Goal: Information Seeking & Learning: Learn about a topic

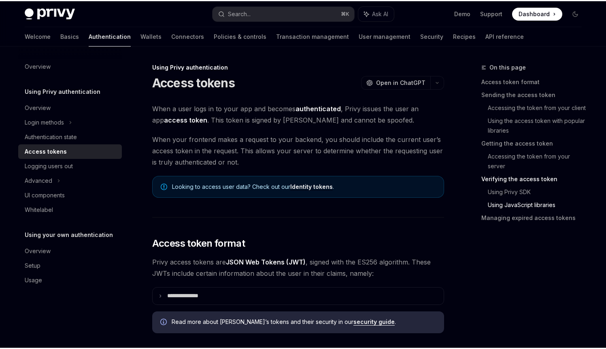
scroll to position [1968, 0]
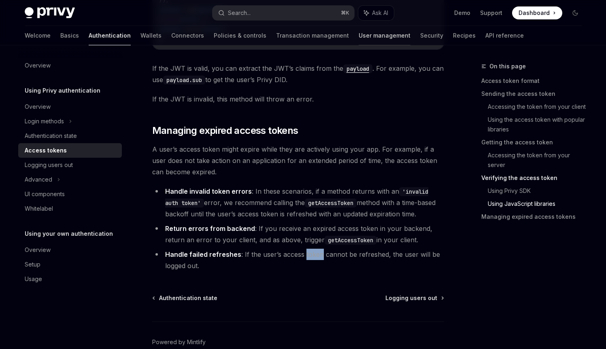
click at [359, 33] on link "User management" at bounding box center [385, 35] width 52 height 19
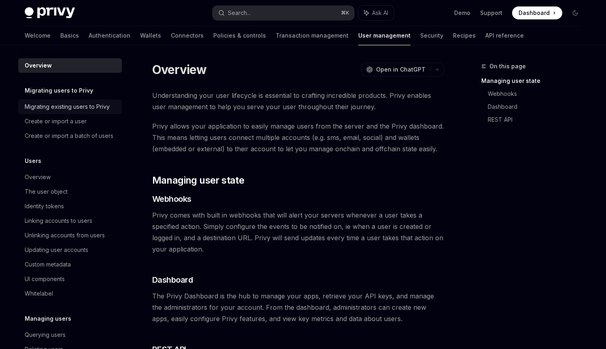
click at [92, 104] on div "Migrating existing users to Privy" at bounding box center [67, 107] width 85 height 10
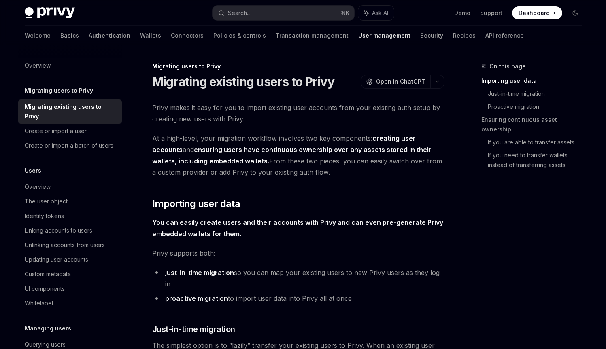
click at [200, 111] on span "Privy makes it easy for you to import existing user accounts from your existing…" at bounding box center [298, 113] width 292 height 23
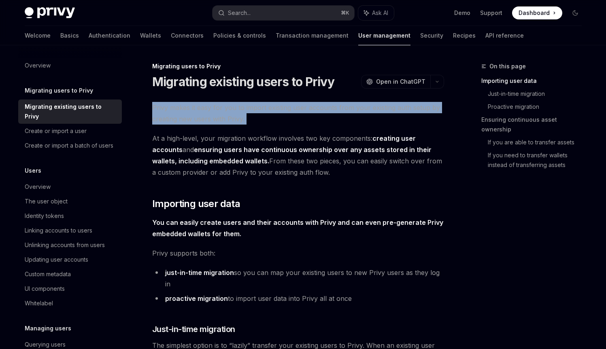
click at [200, 111] on span "Privy makes it easy for you to import existing user accounts from your existing…" at bounding box center [298, 113] width 292 height 23
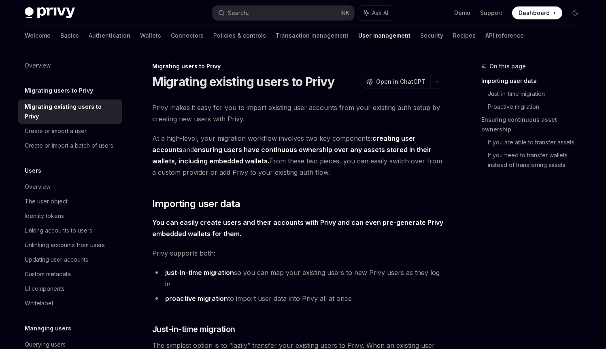
click at [233, 219] on strong "You can easily create users and their accounts with Privy and can even pre-gene…" at bounding box center [297, 228] width 291 height 19
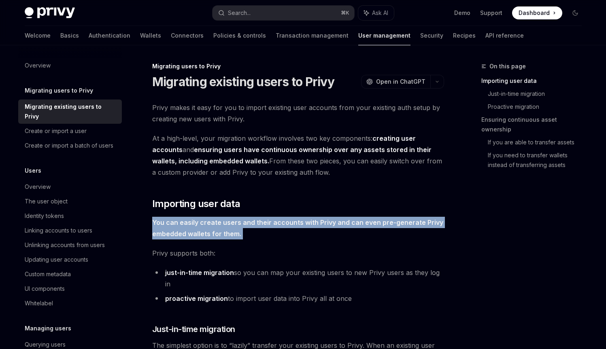
click at [233, 219] on strong "You can easily create users and their accounts with Privy and can even pre-gene…" at bounding box center [297, 228] width 291 height 19
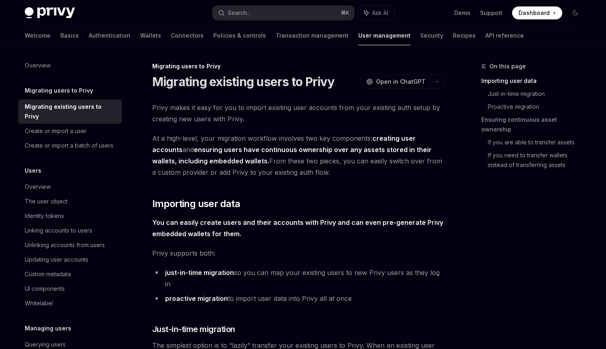
click at [271, 277] on li "just-in-time migration so you can map your existing users to new Privy users as…" at bounding box center [298, 278] width 292 height 23
drag, startPoint x: 271, startPoint y: 277, endPoint x: 321, endPoint y: 277, distance: 49.8
click at [321, 277] on li "just-in-time migration so you can map your existing users to new Privy users as…" at bounding box center [298, 278] width 292 height 23
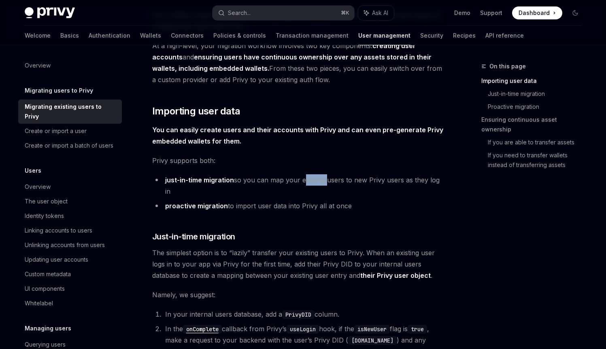
scroll to position [96, 0]
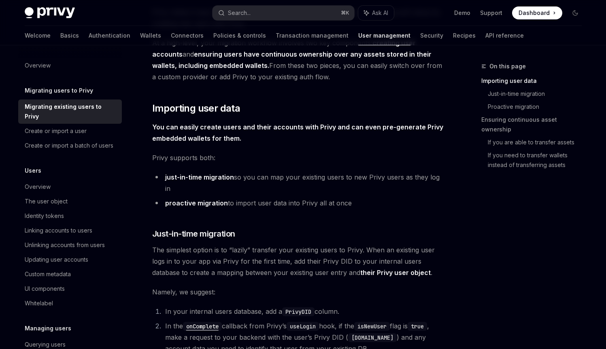
click at [249, 250] on span "The simplest option is to “lazily” transfer your existing users to Privy. When …" at bounding box center [298, 262] width 292 height 34
drag, startPoint x: 249, startPoint y: 250, endPoint x: 262, endPoint y: 251, distance: 13.8
click at [262, 251] on span "The simplest option is to “lazily” transfer your existing users to Privy. When …" at bounding box center [298, 262] width 292 height 34
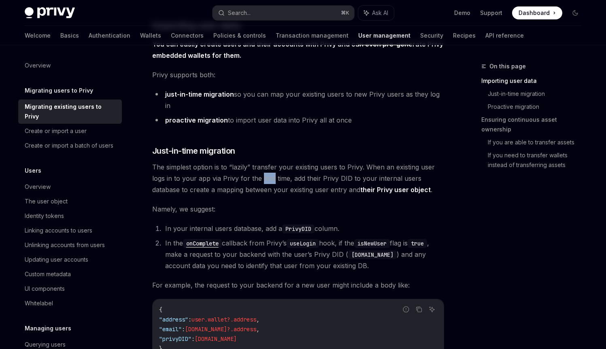
scroll to position [190, 0]
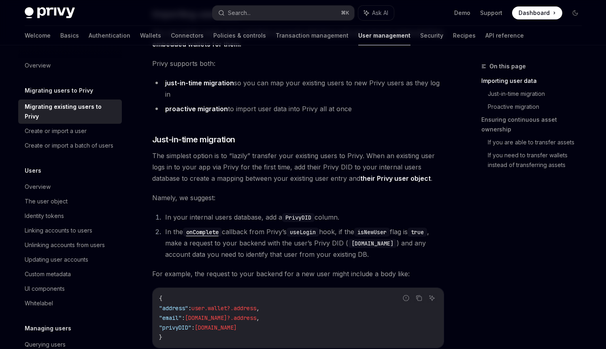
click at [235, 232] on li "In the onComplete callback from [PERSON_NAME]’s useLogin hook, if the isNewUser…" at bounding box center [303, 243] width 281 height 34
drag, startPoint x: 235, startPoint y: 232, endPoint x: 277, endPoint y: 233, distance: 42.1
click at [277, 233] on li "In the onComplete callback from [PERSON_NAME]’s useLogin hook, if the isNewUser…" at bounding box center [303, 243] width 281 height 34
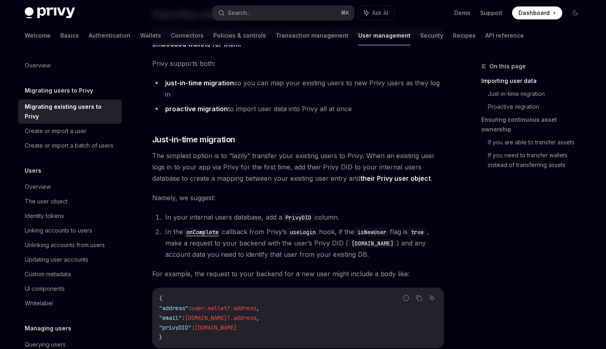
click at [226, 242] on li "In the onComplete callback from [PERSON_NAME]’s useLogin hook, if the isNewUser…" at bounding box center [303, 243] width 281 height 34
drag, startPoint x: 226, startPoint y: 242, endPoint x: 264, endPoint y: 243, distance: 38.5
click at [264, 243] on li "In the onComplete callback from [PERSON_NAME]’s useLogin hook, if the isNewUser…" at bounding box center [303, 243] width 281 height 34
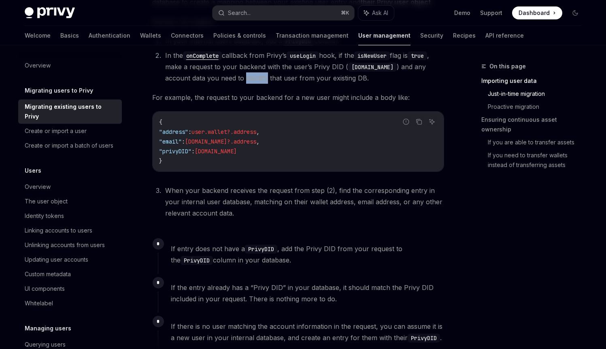
scroll to position [367, 0]
click at [265, 246] on span "If entry does not have a PrivyDID , add the Privy DID from your request to the …" at bounding box center [307, 254] width 273 height 23
click at [266, 246] on span "If entry does not have a PrivyDID , add the Privy DID from your request to the …" at bounding box center [307, 254] width 273 height 23
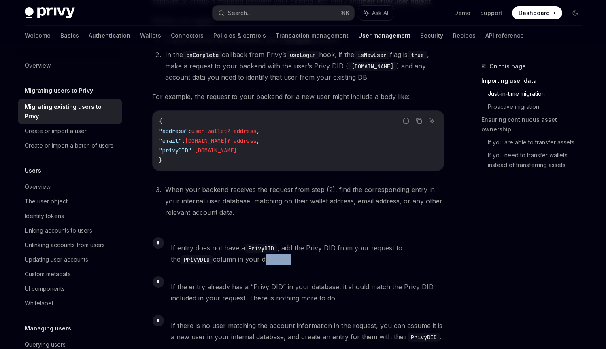
click at [265, 246] on span "If entry does not have a PrivyDID , add the Privy DID from your request to the …" at bounding box center [307, 254] width 273 height 23
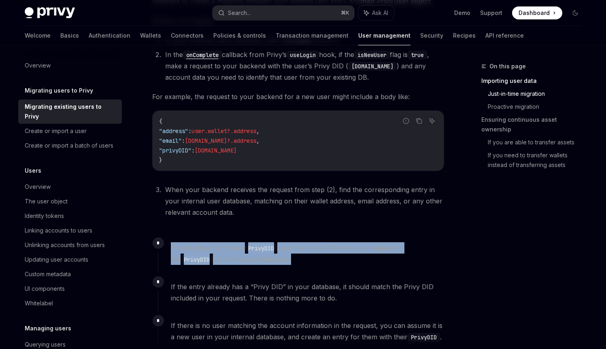
click at [265, 246] on span "If entry does not have a PrivyDID , add the Privy DID from your request to the …" at bounding box center [307, 254] width 273 height 23
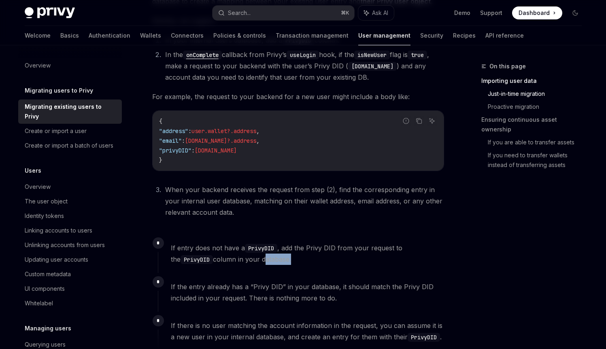
click at [265, 246] on span "If entry does not have a PrivyDID , add the Privy DID from your request to the …" at bounding box center [307, 254] width 273 height 23
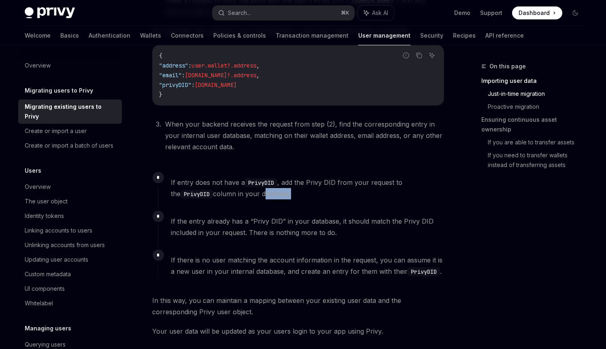
scroll to position [437, 0]
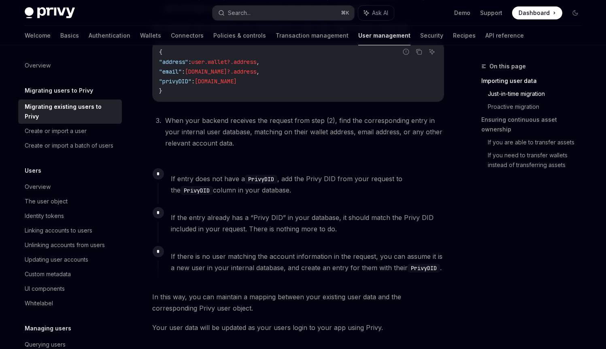
click at [260, 292] on span "In this way, you can maintain a mapping between your existing user data and the…" at bounding box center [298, 303] width 292 height 23
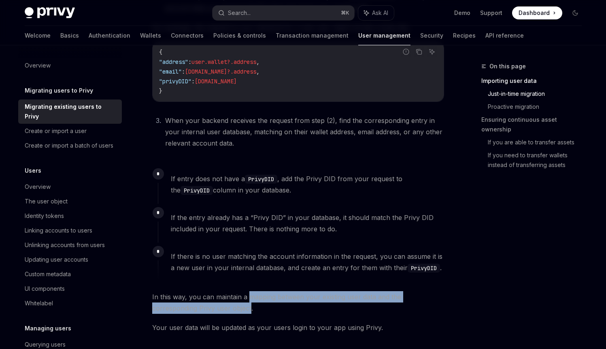
drag, startPoint x: 260, startPoint y: 284, endPoint x: 241, endPoint y: 295, distance: 21.6
click at [241, 295] on span "In this way, you can maintain a mapping between your existing user data and the…" at bounding box center [298, 303] width 292 height 23
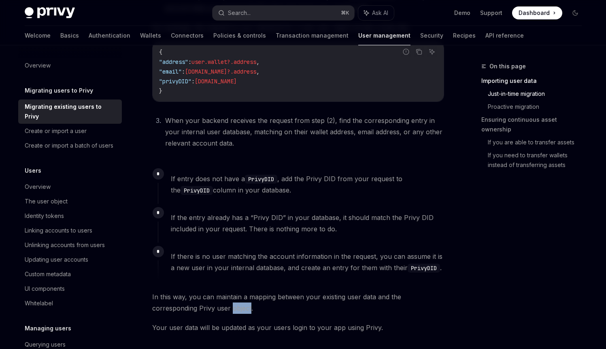
click at [241, 295] on span "In this way, you can maintain a mapping between your existing user data and the…" at bounding box center [298, 303] width 292 height 23
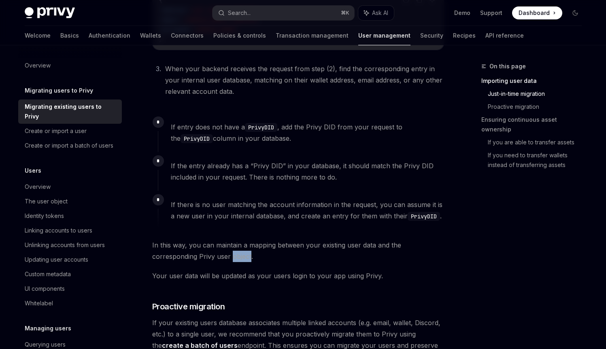
scroll to position [548, 0]
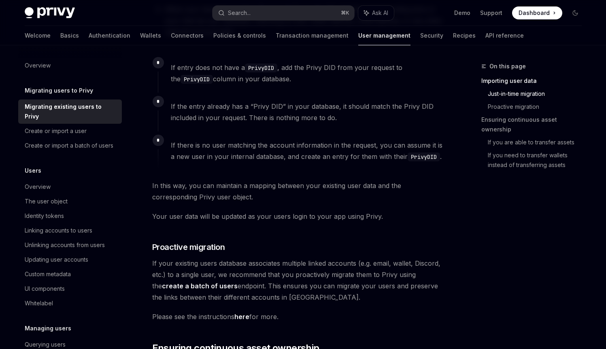
click at [257, 266] on span "If your existing users database associates multiple linked accounts (e.g. email…" at bounding box center [298, 280] width 292 height 45
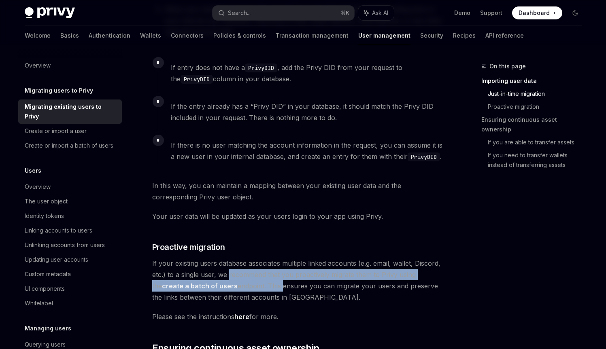
drag, startPoint x: 257, startPoint y: 266, endPoint x: 263, endPoint y: 275, distance: 11.0
click at [263, 275] on span "If your existing users database associates multiple linked accounts (e.g. email…" at bounding box center [298, 280] width 292 height 45
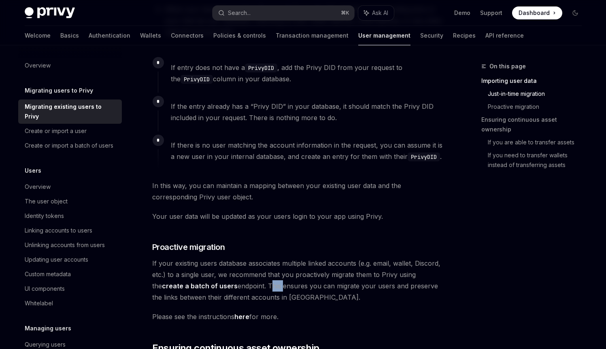
click at [263, 275] on span "If your existing users database associates multiple linked accounts (e.g. email…" at bounding box center [298, 280] width 292 height 45
click at [261, 286] on span "If your existing users database associates multiple linked accounts (e.g. email…" at bounding box center [298, 280] width 292 height 45
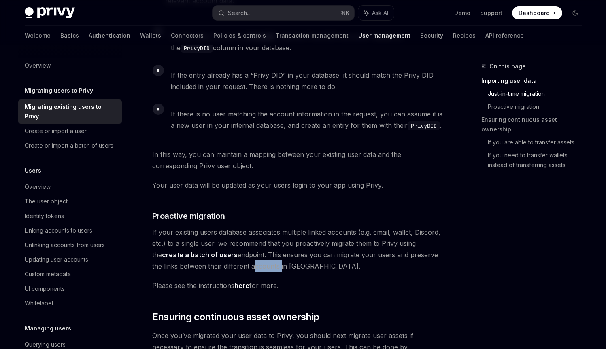
scroll to position [601, 0]
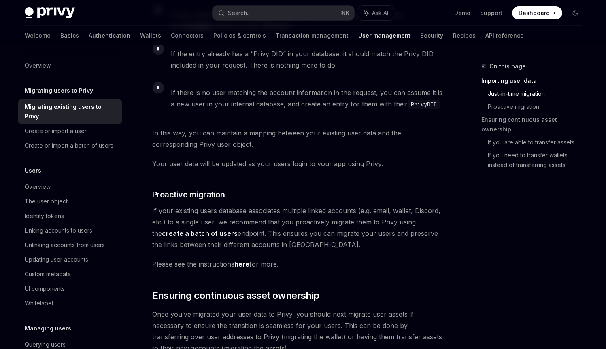
click at [224, 259] on span "Please see the instructions here for more." at bounding box center [298, 264] width 292 height 11
click at [225, 259] on span "Please see the instructions here for more." at bounding box center [298, 264] width 292 height 11
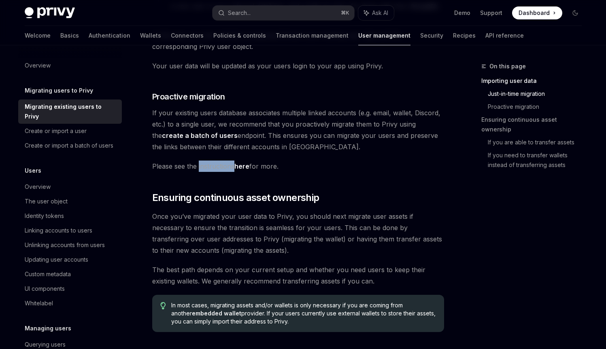
scroll to position [708, 0]
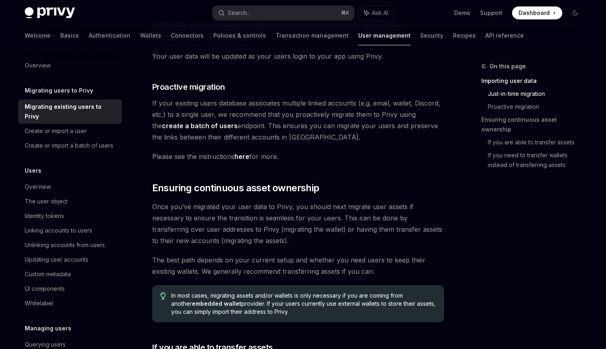
click at [227, 220] on span "Once you’ve migrated your user data to Privy, you should next migrate user asse…" at bounding box center [298, 223] width 292 height 45
drag, startPoint x: 227, startPoint y: 220, endPoint x: 300, endPoint y: 222, distance: 72.5
click at [300, 222] on span "Once you’ve migrated your user data to Privy, you should next migrate user asse…" at bounding box center [298, 223] width 292 height 45
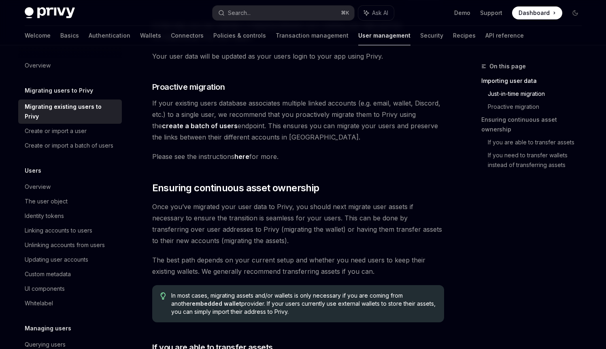
click at [256, 219] on span "Once you’ve migrated your user data to Privy, you should next migrate user asse…" at bounding box center [298, 223] width 292 height 45
drag, startPoint x: 256, startPoint y: 219, endPoint x: 303, endPoint y: 215, distance: 47.1
click at [303, 215] on span "Once you’ve migrated your user data to Privy, you should next migrate user asse…" at bounding box center [298, 223] width 292 height 45
click at [302, 216] on span "Once you’ve migrated your user data to Privy, you should next migrate user asse…" at bounding box center [298, 223] width 292 height 45
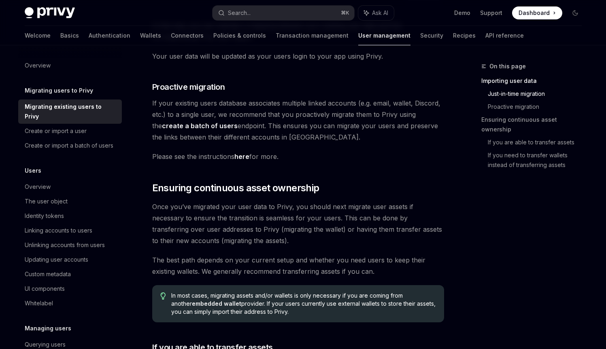
click at [248, 255] on span "The best path depends on your current setup and whether you need users to keep …" at bounding box center [298, 266] width 292 height 23
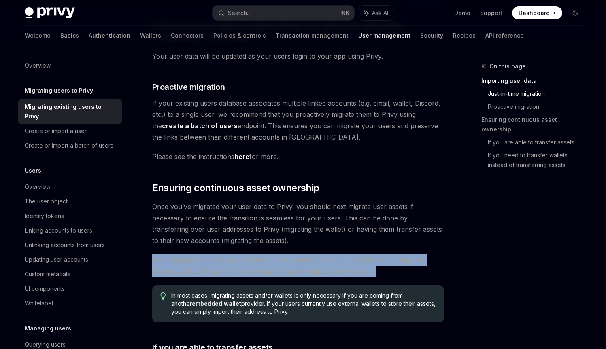
click at [248, 255] on span "The best path depends on your current setup and whether you need users to keep …" at bounding box center [298, 266] width 292 height 23
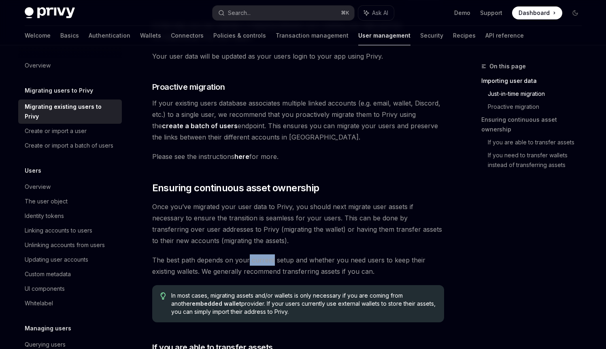
drag, startPoint x: 248, startPoint y: 248, endPoint x: 253, endPoint y: 249, distance: 5.5
click at [253, 255] on span "The best path depends on your current setup and whether you need users to keep …" at bounding box center [298, 266] width 292 height 23
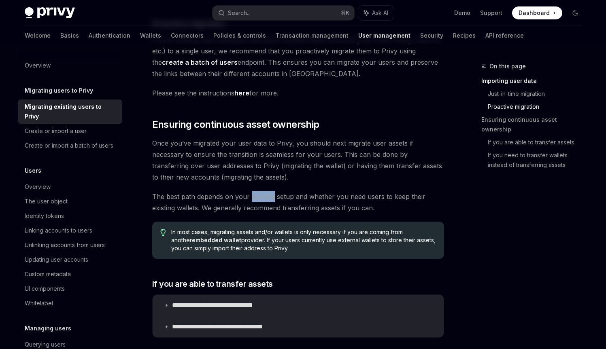
scroll to position [772, 0]
click at [239, 228] on span "In most cases, migrating assets and/or wallets is only necessary if you are com…" at bounding box center [303, 240] width 264 height 24
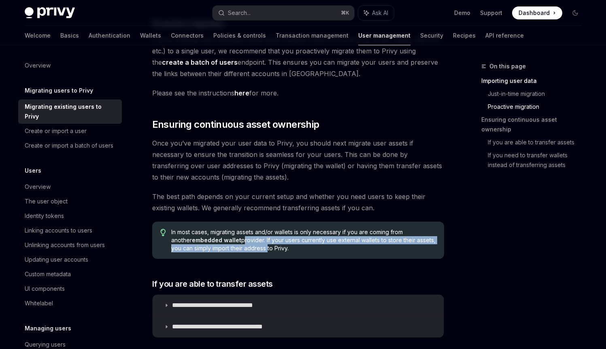
drag, startPoint x: 239, startPoint y: 226, endPoint x: 237, endPoint y: 235, distance: 8.7
click at [237, 235] on span "In most cases, migrating assets and/or wallets is only necessary if you are com…" at bounding box center [303, 240] width 264 height 24
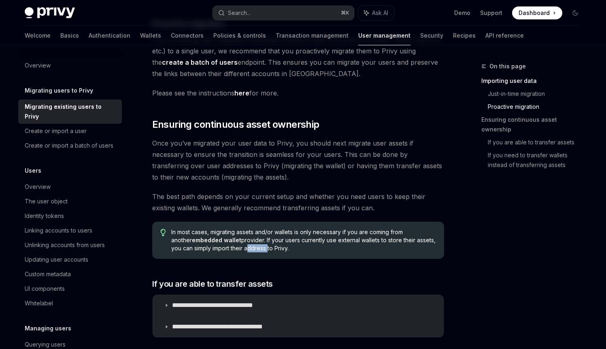
click at [237, 235] on span "In most cases, migrating assets and/or wallets is only necessary if you are com…" at bounding box center [303, 240] width 264 height 24
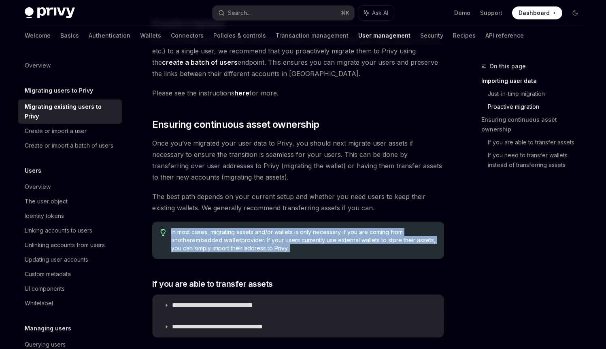
click at [237, 235] on span "In most cases, migrating assets and/or wallets is only necessary if you are com…" at bounding box center [303, 240] width 264 height 24
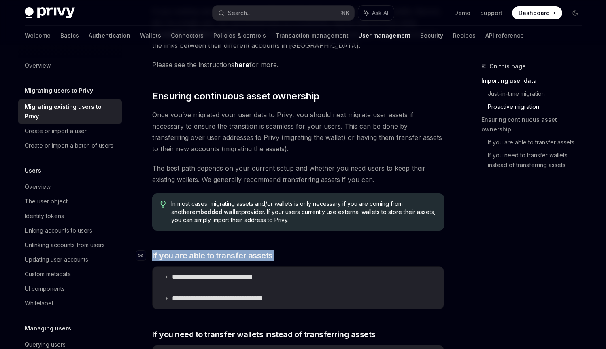
scroll to position [828, 0]
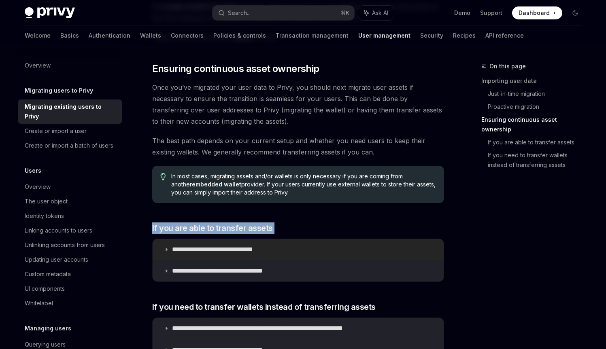
click at [164, 247] on icon at bounding box center [166, 249] width 5 height 5
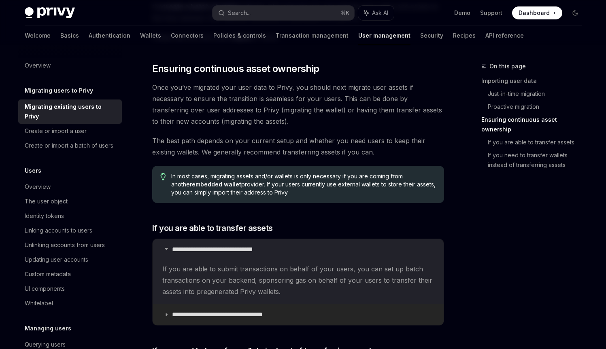
click at [167, 313] on icon at bounding box center [166, 315] width 5 height 5
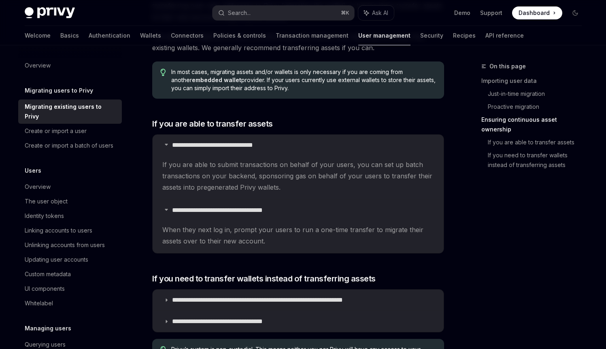
scroll to position [934, 0]
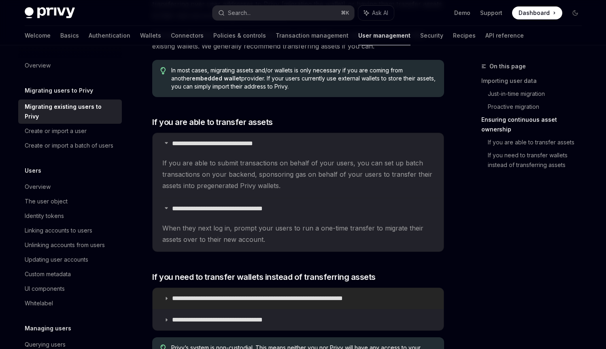
click at [176, 295] on p "**********" at bounding box center [284, 299] width 224 height 8
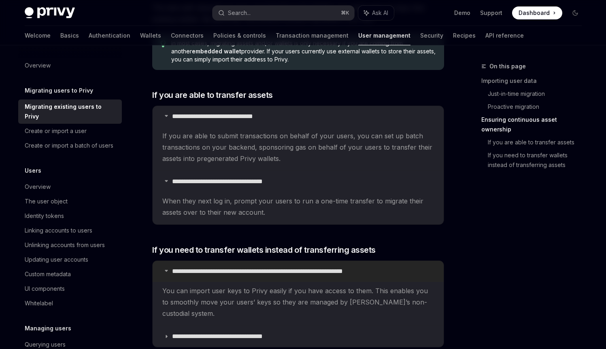
scroll to position [966, 0]
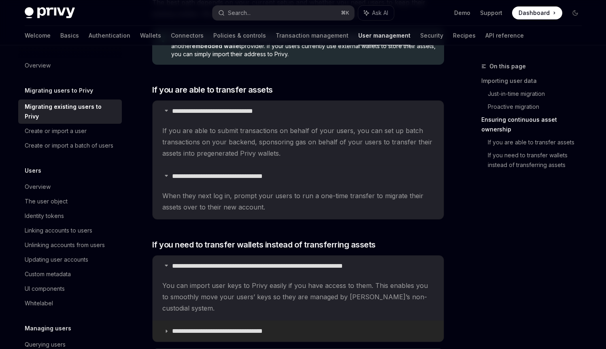
click at [176, 321] on summary "**********" at bounding box center [298, 331] width 291 height 21
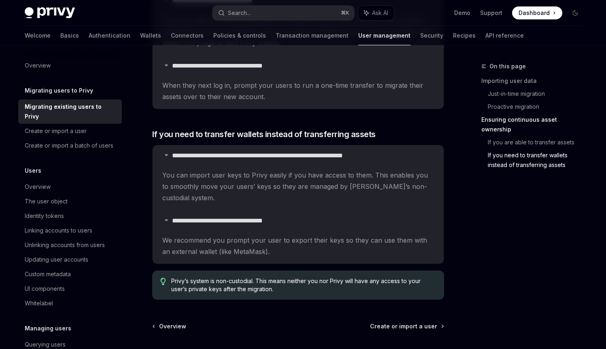
scroll to position [1086, 0]
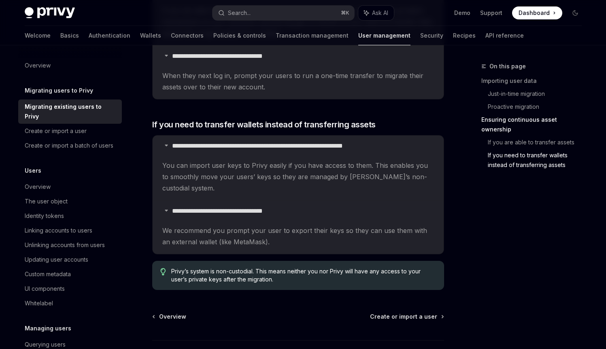
click at [208, 225] on span "We recommend you prompt your user to export their keys so they can use them wit…" at bounding box center [298, 236] width 272 height 23
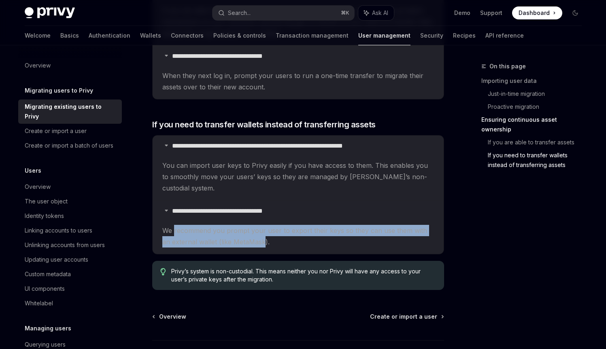
drag, startPoint x: 208, startPoint y: 207, endPoint x: 248, endPoint y: 223, distance: 42.7
click at [248, 225] on span "We recommend you prompt your user to export their keys so they can use them wit…" at bounding box center [298, 236] width 272 height 23
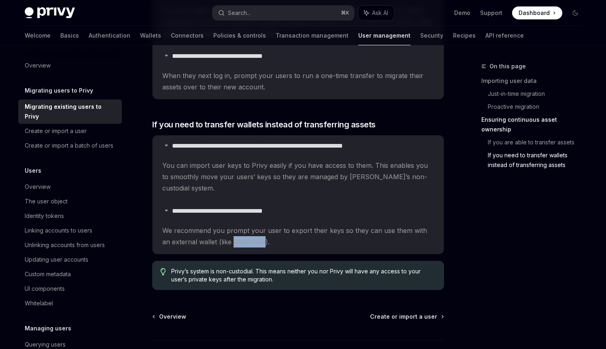
click at [248, 225] on span "We recommend you prompt your user to export their keys so they can use them wit…" at bounding box center [298, 236] width 272 height 23
click at [99, 151] on div "Create or import a batch of users" at bounding box center [69, 146] width 89 height 10
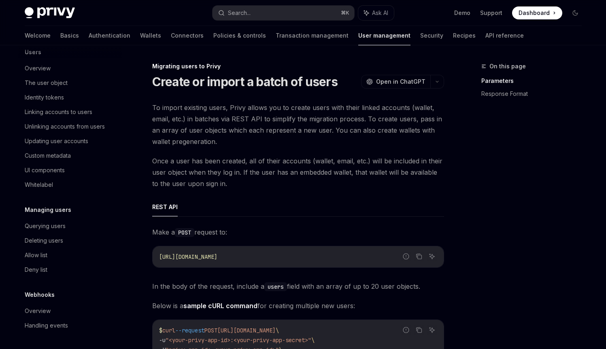
scroll to position [2, 0]
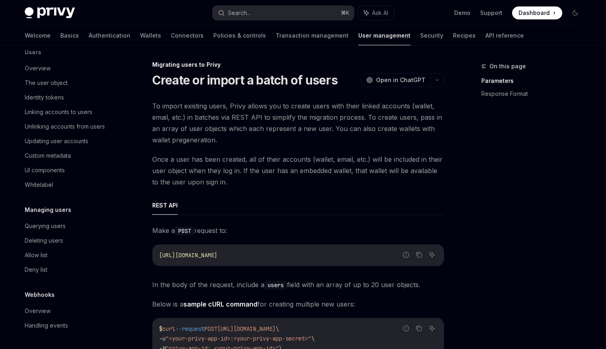
click at [216, 117] on span "To import existing users, Privy allows you to create users with their linked ac…" at bounding box center [298, 122] width 292 height 45
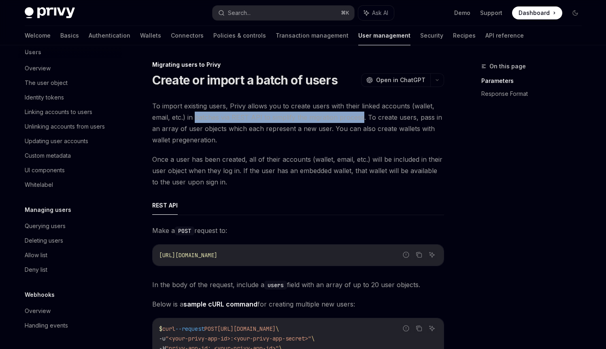
drag, startPoint x: 216, startPoint y: 117, endPoint x: 341, endPoint y: 121, distance: 124.8
click at [341, 121] on span "To import existing users, Privy allows you to create users with their linked ac…" at bounding box center [298, 122] width 292 height 45
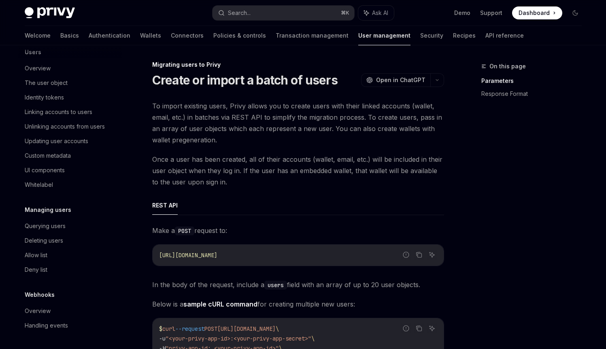
click at [214, 159] on span "Once a user has been created, all of their accounts (wallet, email, etc.) will …" at bounding box center [298, 171] width 292 height 34
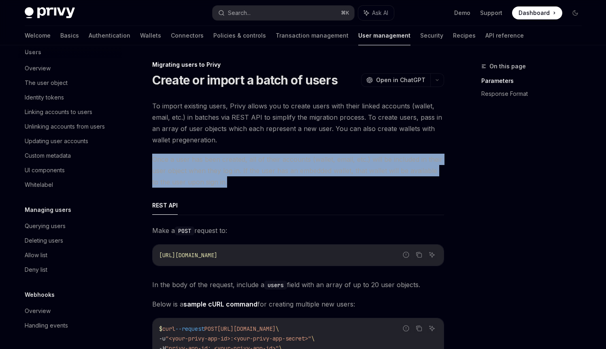
click at [214, 159] on span "Once a user has been created, all of their accounts (wallet, email, etc.) will …" at bounding box center [298, 171] width 292 height 34
click at [198, 170] on span "Once a user has been created, all of their accounts (wallet, email, etc.) will …" at bounding box center [298, 171] width 292 height 34
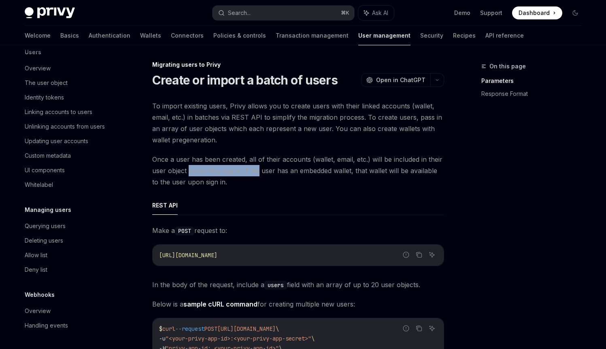
drag, startPoint x: 198, startPoint y: 170, endPoint x: 248, endPoint y: 172, distance: 50.7
click at [248, 172] on span "Once a user has been created, all of their accounts (wallet, email, etc.) will …" at bounding box center [298, 171] width 292 height 34
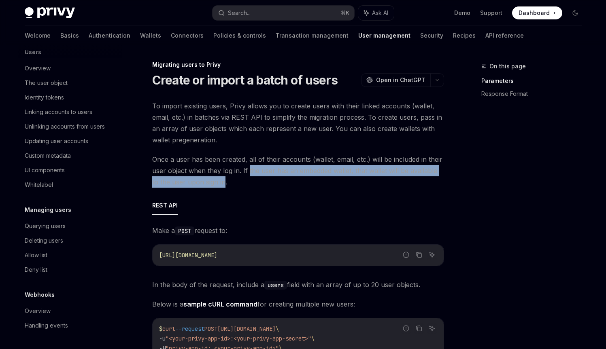
drag, startPoint x: 248, startPoint y: 172, endPoint x: 213, endPoint y: 183, distance: 36.5
click at [213, 183] on span "Once a user has been created, all of their accounts (wallet, email, etc.) will …" at bounding box center [298, 171] width 292 height 34
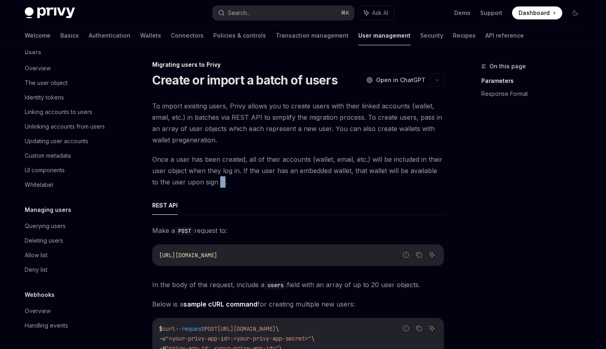
click at [213, 183] on span "Once a user has been created, all of their accounts (wallet, email, etc.) will …" at bounding box center [298, 171] width 292 height 34
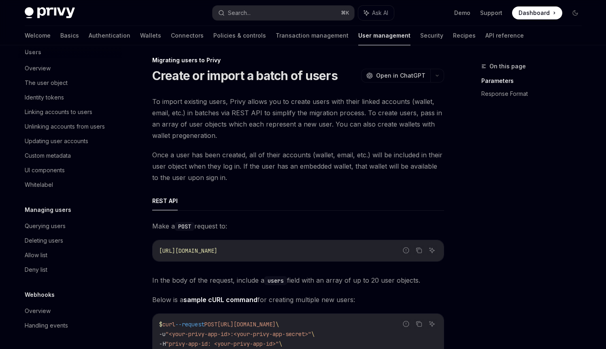
scroll to position [24, 0]
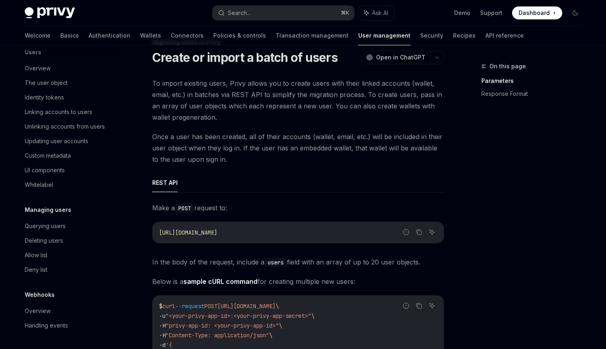
click at [196, 258] on span "In the body of the request, include a users field with an array of up to 20 use…" at bounding box center [298, 262] width 292 height 11
drag, startPoint x: 196, startPoint y: 258, endPoint x: 255, endPoint y: 260, distance: 58.7
click at [255, 260] on span "In the body of the request, include a users field with an array of up to 20 use…" at bounding box center [298, 262] width 292 height 11
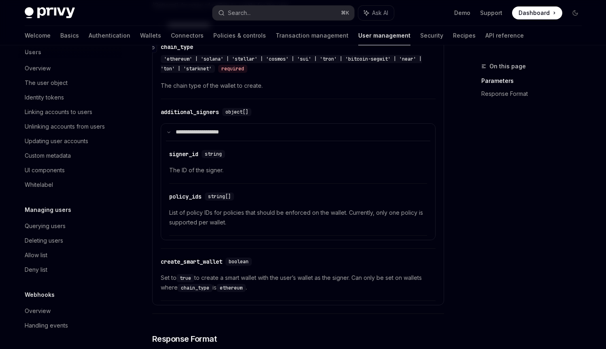
scroll to position [829, 0]
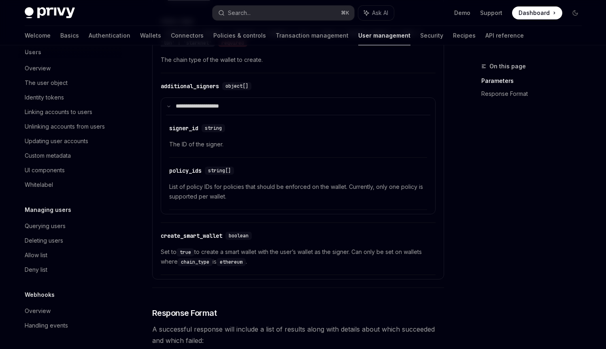
click at [206, 250] on span "Set to true to create a smart wallet with the user’s wallet as the signer. Can …" at bounding box center [298, 256] width 275 height 19
drag, startPoint x: 206, startPoint y: 250, endPoint x: 248, endPoint y: 251, distance: 42.1
click at [248, 251] on span "Set to true to create a smart wallet with the user’s wallet as the signer. Can …" at bounding box center [298, 256] width 275 height 19
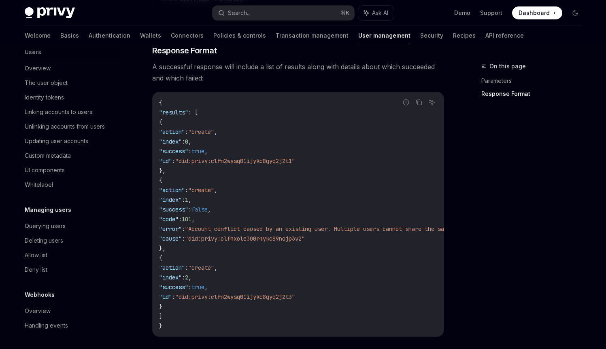
scroll to position [1093, 0]
click at [219, 240] on span ""did:privy:clfmxole300rmykc89nojp3v2"" at bounding box center [245, 237] width 120 height 7
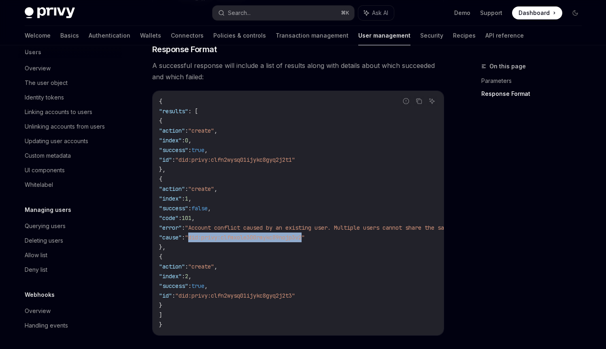
drag, startPoint x: 219, startPoint y: 240, endPoint x: 254, endPoint y: 239, distance: 35.6
click at [254, 239] on span ""did:privy:clfmxole300rmykc89nojp3v2"" at bounding box center [245, 237] width 120 height 7
click at [253, 239] on span ""did:privy:clfmxole300rmykc89nojp3v2"" at bounding box center [245, 237] width 120 height 7
click at [227, 231] on span ""Account conflict caused by an existing user. Multiple users cannot share the s…" at bounding box center [334, 227] width 298 height 7
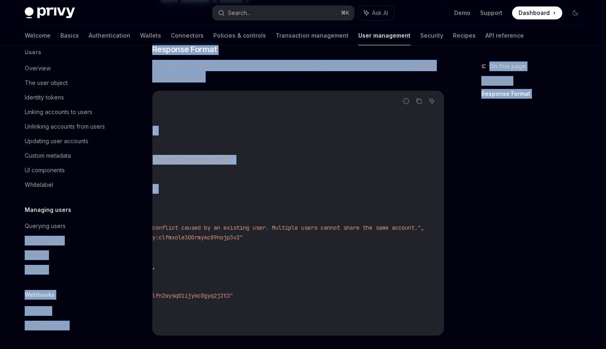
scroll to position [0, 0]
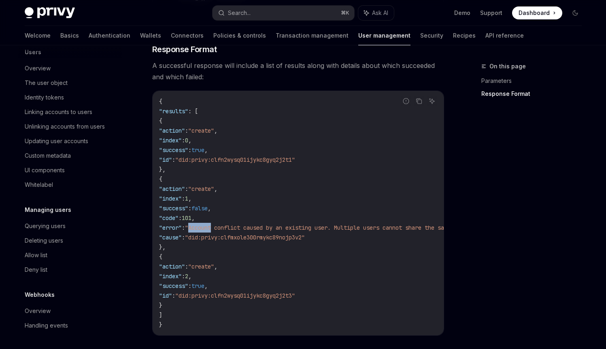
drag, startPoint x: 227, startPoint y: 231, endPoint x: 220, endPoint y: 228, distance: 7.4
click at [220, 228] on span ""Account conflict caused by an existing user. Multiple users cannot share the s…" at bounding box center [334, 227] width 298 height 7
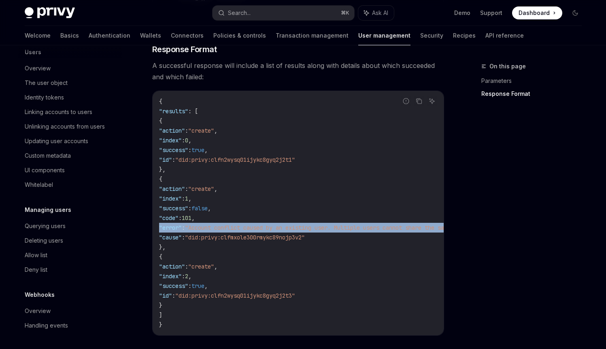
click at [220, 228] on span ""Account conflict caused by an existing user. Multiple users cannot share the s…" at bounding box center [334, 227] width 298 height 7
click at [218, 228] on span ""Account conflict caused by an existing user. Multiple users cannot share the s…" at bounding box center [334, 227] width 298 height 7
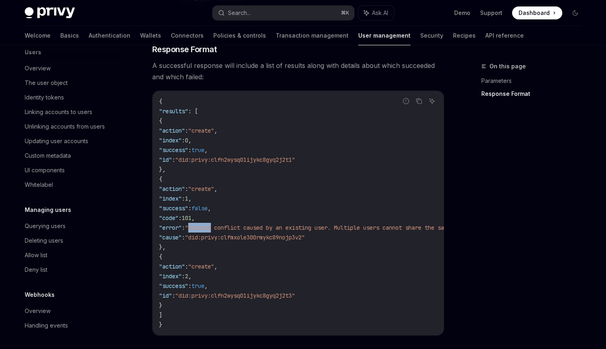
click at [218, 228] on span ""Account conflict caused by an existing user. Multiple users cannot share the s…" at bounding box center [334, 227] width 298 height 7
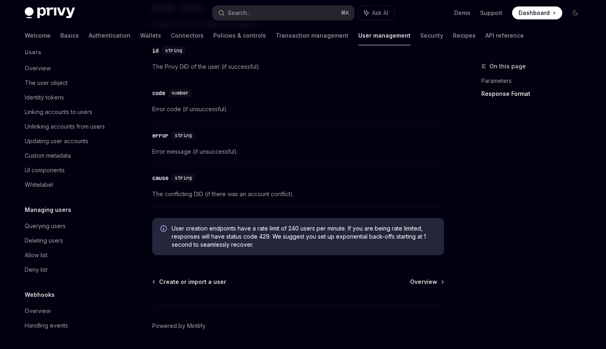
scroll to position [1576, 0]
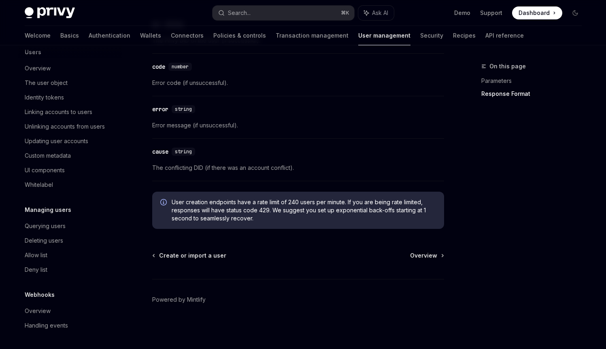
click at [207, 212] on span "User creation endpoints have a rate limit of 240 users per minute. If you are b…" at bounding box center [304, 210] width 264 height 24
drag, startPoint x: 207, startPoint y: 213, endPoint x: 265, endPoint y: 213, distance: 57.9
click at [265, 213] on span "User creation endpoints have a rate limit of 240 users per minute. If you are b…" at bounding box center [304, 210] width 264 height 24
click at [268, 212] on span "User creation endpoints have a rate limit of 240 users per minute. If you are b…" at bounding box center [304, 210] width 264 height 24
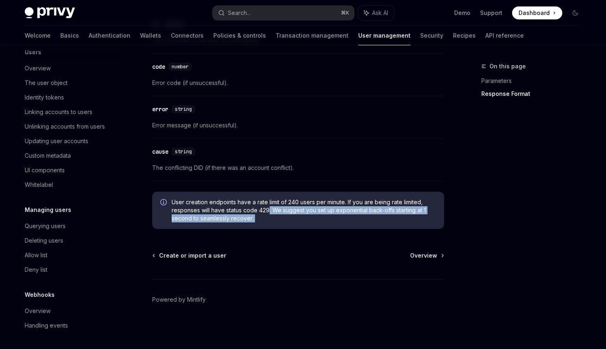
drag, startPoint x: 268, startPoint y: 212, endPoint x: 264, endPoint y: 217, distance: 6.0
click at [264, 217] on span "User creation endpoints have a rate limit of 240 users per minute. If you are b…" at bounding box center [304, 210] width 264 height 24
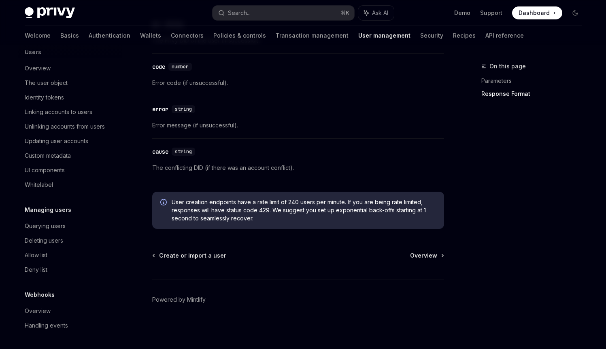
click at [349, 198] on span "User creation endpoints have a rate limit of 240 users per minute. If you are b…" at bounding box center [304, 210] width 264 height 24
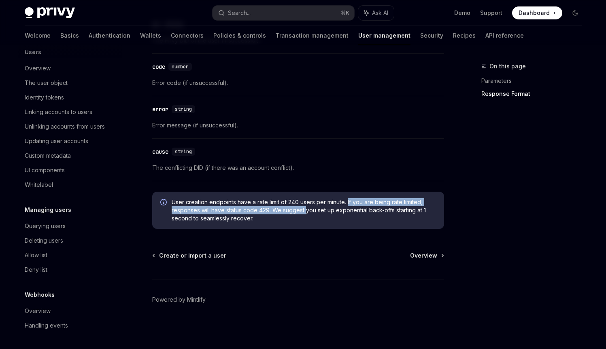
drag, startPoint x: 349, startPoint y: 198, endPoint x: 304, endPoint y: 210, distance: 46.1
click at [304, 210] on span "User creation endpoints have a rate limit of 240 users per minute. If you are b…" at bounding box center [304, 210] width 264 height 24
drag, startPoint x: 304, startPoint y: 210, endPoint x: 299, endPoint y: 211, distance: 5.4
click at [299, 211] on span "User creation endpoints have a rate limit of 240 users per minute. If you are b…" at bounding box center [304, 210] width 264 height 24
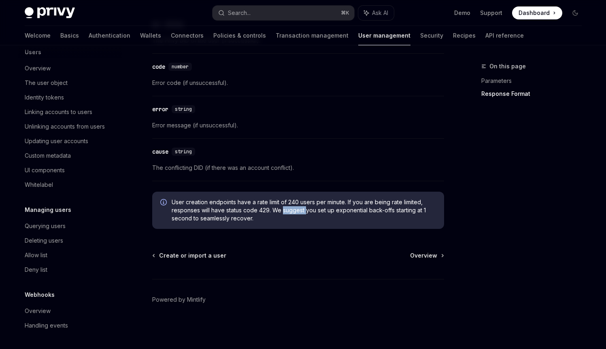
click at [299, 211] on span "User creation endpoints have a rate limit of 240 users per minute. If you are b…" at bounding box center [304, 210] width 264 height 24
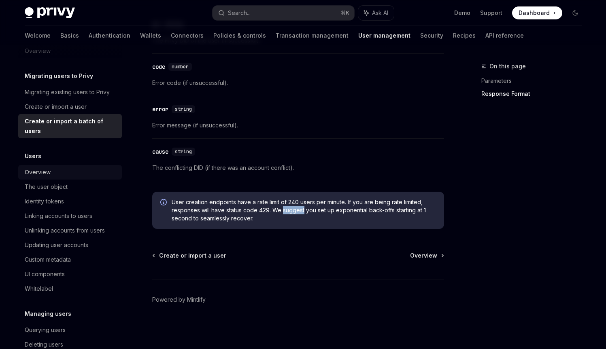
scroll to position [0, 0]
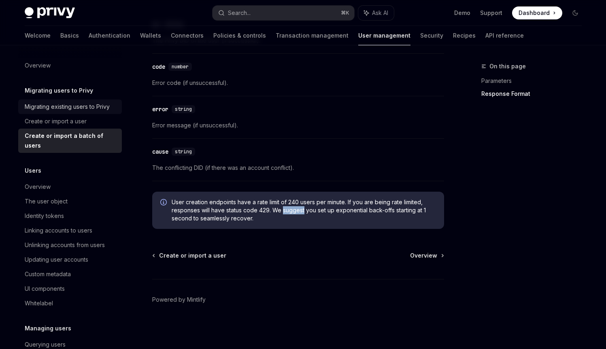
click at [71, 104] on div "Migrating existing users to Privy" at bounding box center [67, 107] width 85 height 10
type textarea "*"
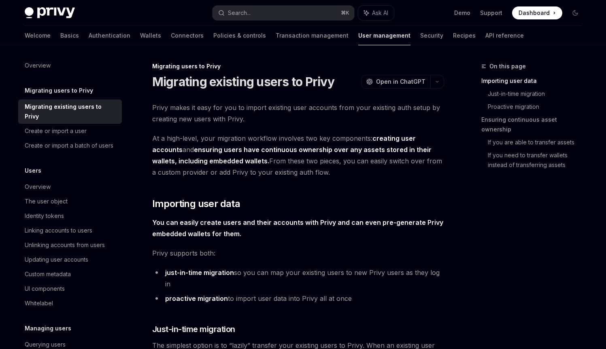
click at [231, 223] on strong "You can easily create users and their accounts with Privy and can even pre-gene…" at bounding box center [297, 228] width 291 height 19
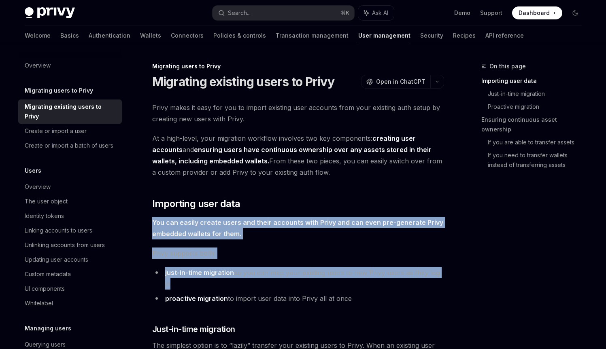
drag, startPoint x: 231, startPoint y: 223, endPoint x: 236, endPoint y: 281, distance: 58.1
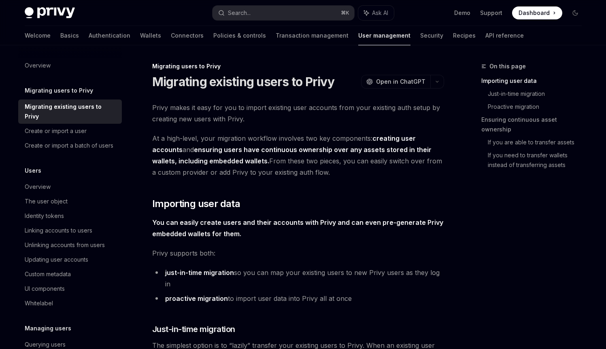
click at [238, 293] on li "proactive migration to import user data into Privy all at once" at bounding box center [298, 298] width 292 height 11
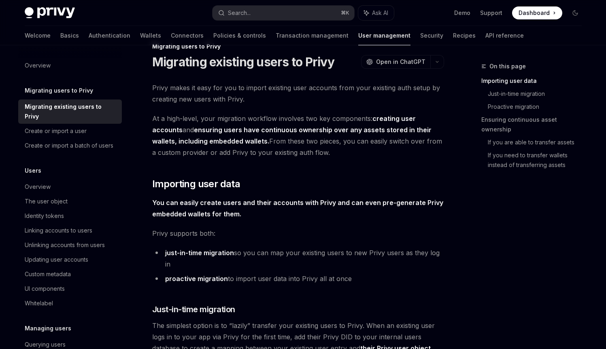
scroll to position [21, 0]
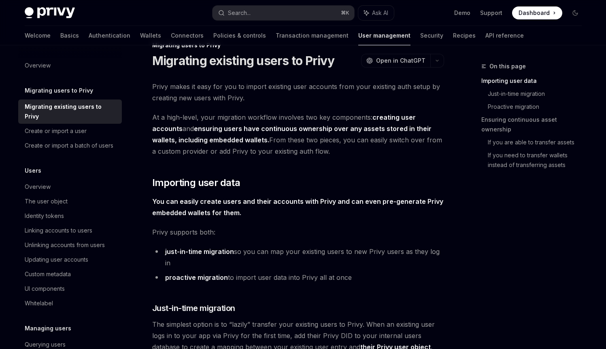
click at [193, 208] on span "You can easily create users and their accounts with Privy and can even pre-gene…" at bounding box center [298, 207] width 292 height 23
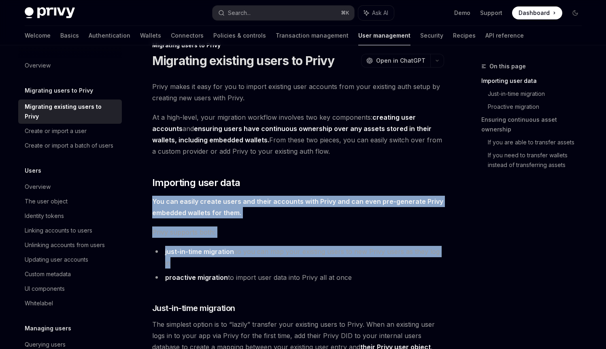
drag, startPoint x: 193, startPoint y: 208, endPoint x: 232, endPoint y: 248, distance: 55.8
click at [232, 249] on link "just-in-time migration" at bounding box center [199, 252] width 69 height 9
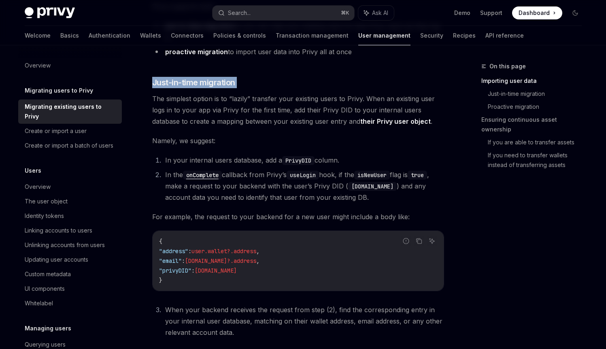
scroll to position [251, 0]
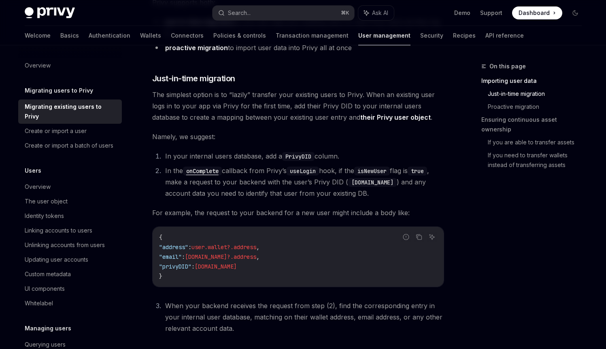
click at [218, 207] on span "For example, the request to your backend for a new user might include a body li…" at bounding box center [298, 212] width 292 height 11
drag, startPoint x: 218, startPoint y: 203, endPoint x: 230, endPoint y: 206, distance: 12.5
click at [230, 207] on span "For example, the request to your backend for a new user might include a body li…" at bounding box center [298, 212] width 292 height 11
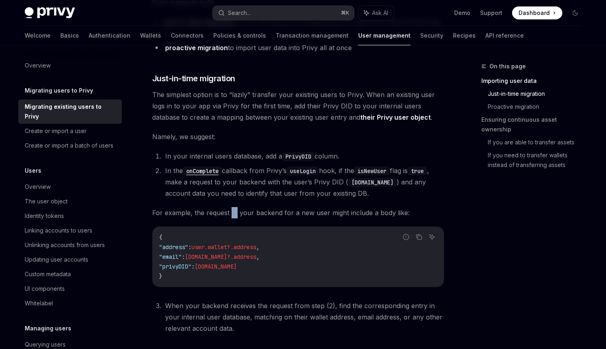
click at [230, 207] on span "For example, the request to your backend for a new user might include a body li…" at bounding box center [298, 212] width 292 height 11
drag, startPoint x: 230, startPoint y: 205, endPoint x: 226, endPoint y: 205, distance: 4.9
click at [226, 207] on span "For example, the request to your backend for a new user might include a body li…" at bounding box center [298, 212] width 292 height 11
click at [228, 207] on span "For example, the request to your backend for a new user might include a body li…" at bounding box center [298, 212] width 292 height 11
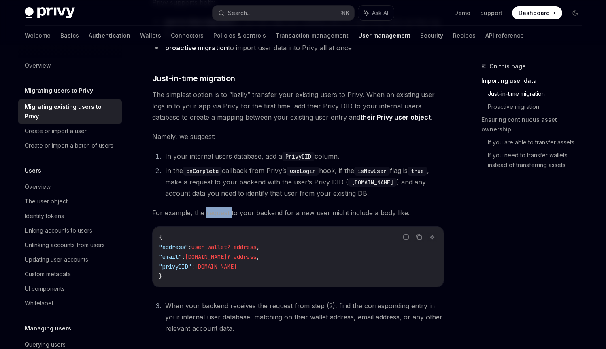
click at [228, 207] on span "For example, the request to your backend for a new user might include a body li…" at bounding box center [298, 212] width 292 height 11
click at [226, 207] on span "For example, the request to your backend for a new user might include a body li…" at bounding box center [298, 212] width 292 height 11
click at [231, 9] on div "Search..." at bounding box center [239, 13] width 23 height 10
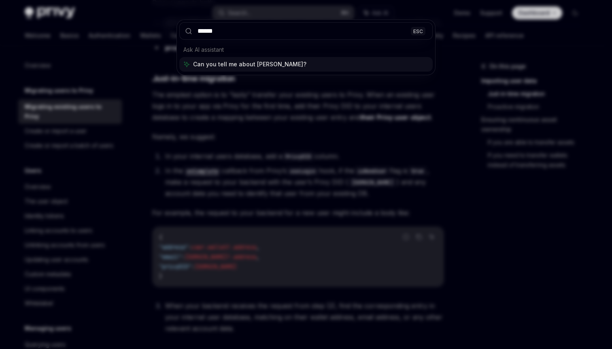
type input "*******"
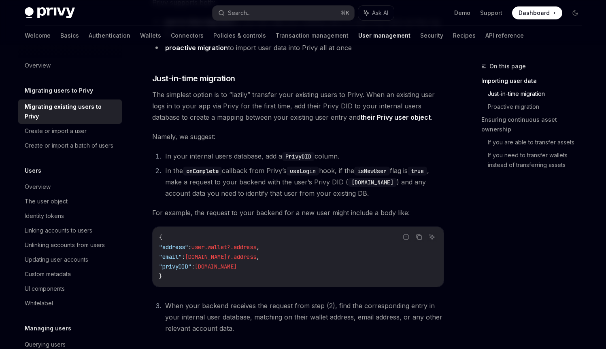
type textarea "*"
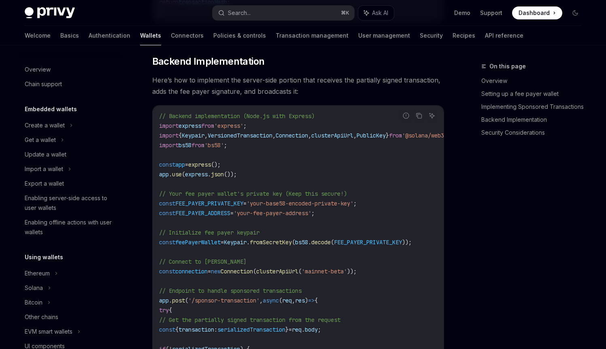
scroll to position [395, 0]
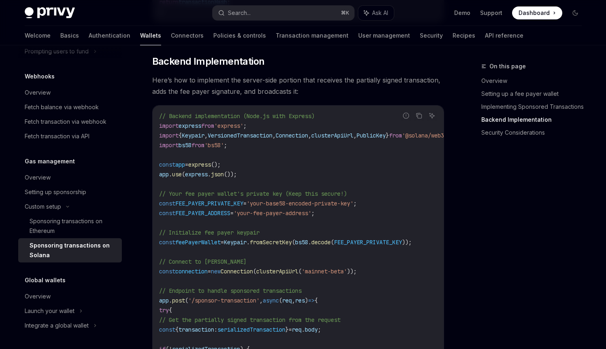
click at [253, 23] on div "Privy Docs home page Search... ⌘ K Ask AI Demo Support Dashboard Dashboard Sear…" at bounding box center [303, 13] width 557 height 26
click at [252, 15] on button "Search... ⌘ K" at bounding box center [284, 13] width 142 height 15
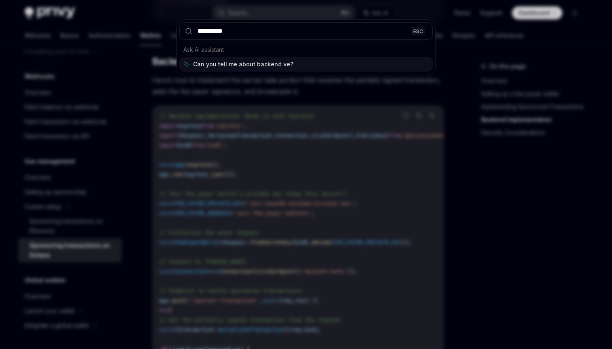
type input "**********"
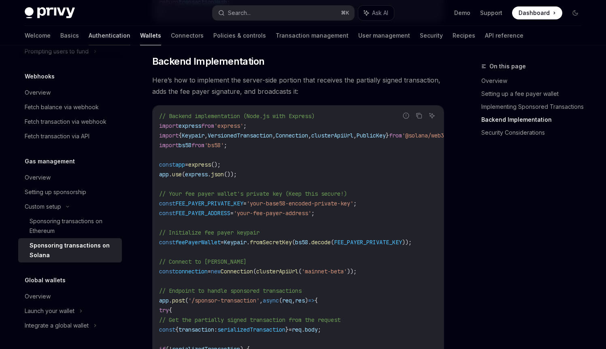
click at [89, 36] on link "Authentication" at bounding box center [110, 35] width 42 height 19
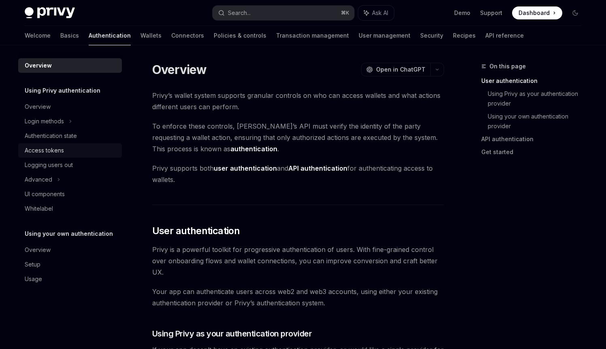
click at [57, 152] on div "Access tokens" at bounding box center [44, 151] width 39 height 10
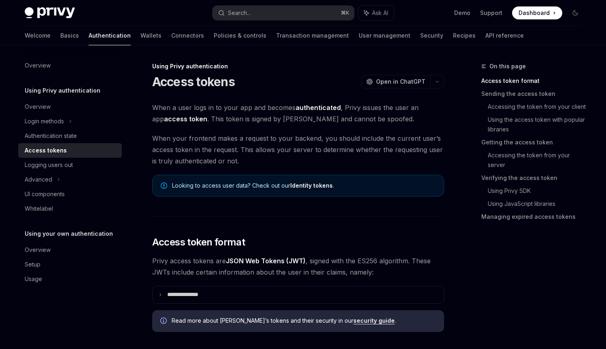
click at [299, 184] on link "Identity tokens" at bounding box center [311, 185] width 43 height 7
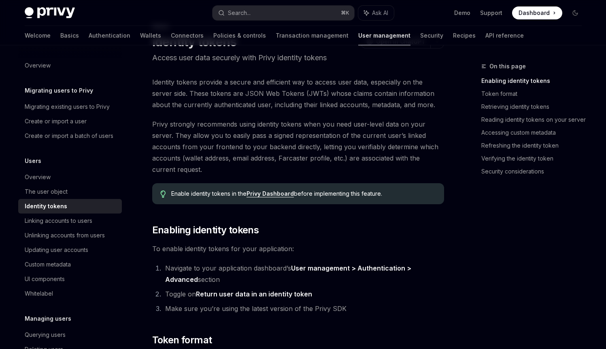
scroll to position [39, 0]
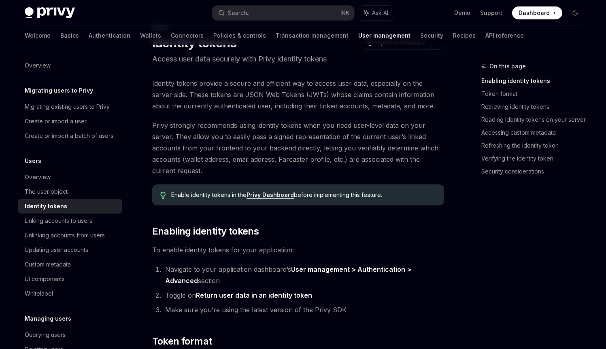
click at [222, 127] on span "Privy strongly recommends using identity tokens when you need user-level data o…" at bounding box center [298, 148] width 292 height 57
click at [223, 194] on span "Enable identity tokens in the Privy Dashboard before implementing this feature." at bounding box center [303, 195] width 264 height 8
click at [206, 249] on span "To enable identity tokens for your application:" at bounding box center [298, 250] width 292 height 11
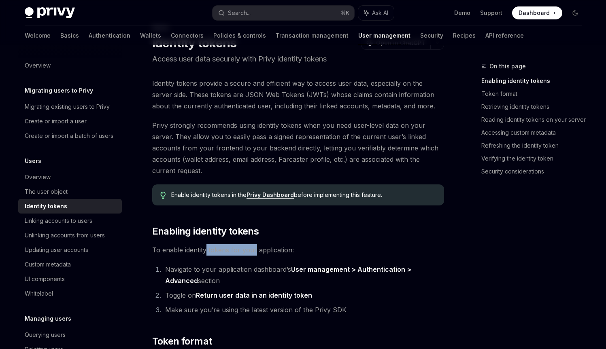
drag, startPoint x: 206, startPoint y: 249, endPoint x: 253, endPoint y: 253, distance: 46.7
click at [253, 253] on span "To enable identity tokens for your application:" at bounding box center [298, 250] width 292 height 11
click at [251, 265] on li "Navigate to your application dashboard’s User management > Authentication > Adv…" at bounding box center [303, 275] width 281 height 23
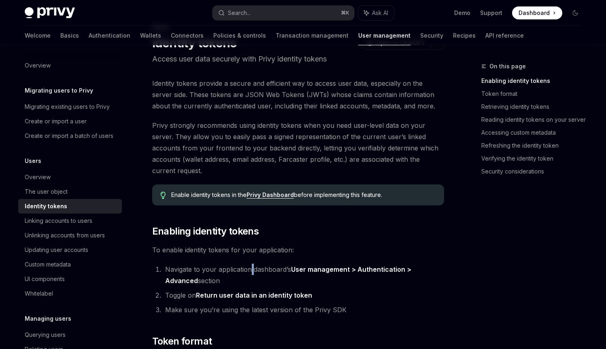
drag, startPoint x: 251, startPoint y: 265, endPoint x: 259, endPoint y: 269, distance: 9.2
click at [251, 265] on li "Navigate to your application dashboard’s User management > Authentication > Adv…" at bounding box center [303, 275] width 281 height 23
click at [260, 270] on li "Navigate to your application dashboard’s User management > Authentication > Adv…" at bounding box center [303, 275] width 281 height 23
click at [261, 270] on li "Navigate to your application dashboard’s User management > Authentication > Adv…" at bounding box center [303, 275] width 281 height 23
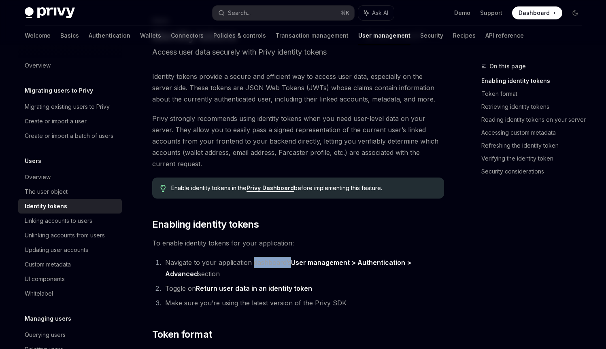
scroll to position [78, 0]
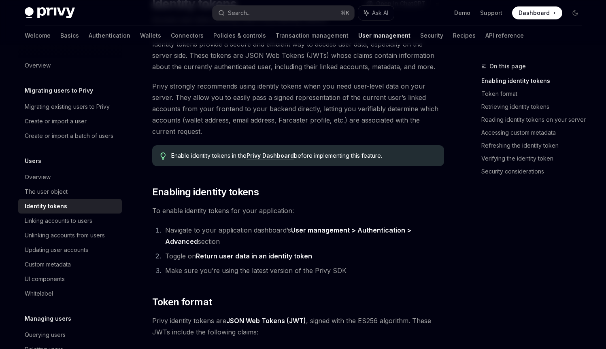
click at [206, 273] on li "Make sure you’re using the latest version of the Privy SDK" at bounding box center [303, 270] width 281 height 11
drag, startPoint x: 206, startPoint y: 273, endPoint x: 224, endPoint y: 271, distance: 17.9
click at [224, 271] on li "Make sure you’re using the latest version of the Privy SDK" at bounding box center [303, 270] width 281 height 11
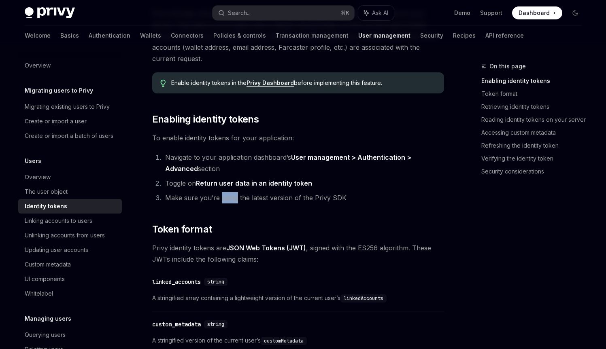
scroll to position [233, 0]
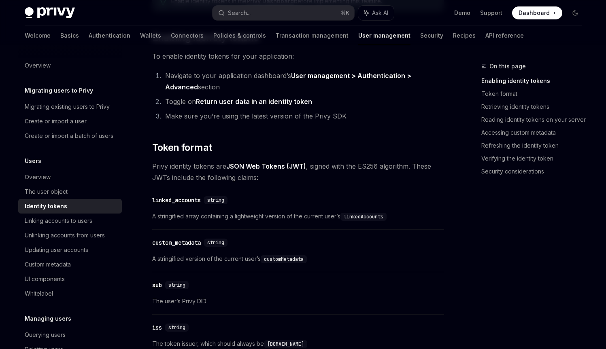
click at [222, 217] on span "A stringified array containing a lightweight version of the current user’s link…" at bounding box center [298, 217] width 292 height 10
drag, startPoint x: 195, startPoint y: 257, endPoint x: 238, endPoint y: 262, distance: 43.6
click at [238, 262] on span "A stringified version of the current user’s customMetadata" at bounding box center [298, 259] width 292 height 10
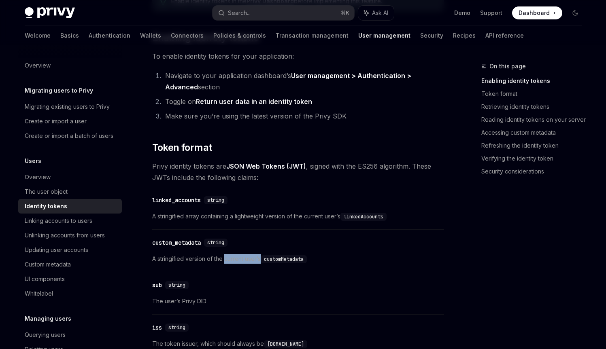
drag, startPoint x: 238, startPoint y: 262, endPoint x: 246, endPoint y: 262, distance: 7.7
click at [246, 262] on span "A stringified version of the current user’s customMetadata" at bounding box center [298, 259] width 292 height 10
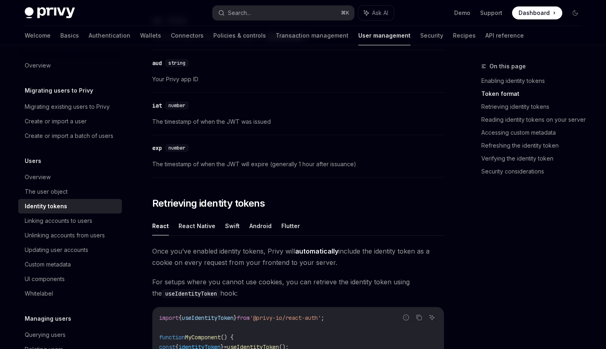
scroll to position [550, 0]
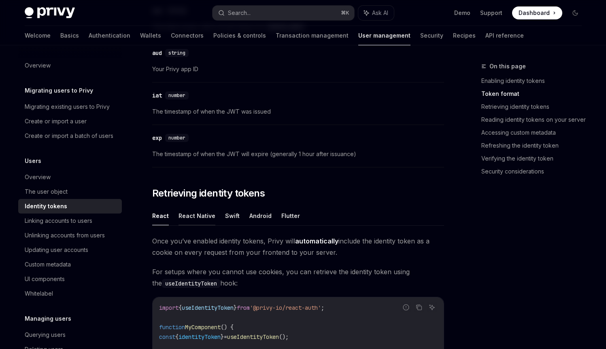
click at [207, 219] on button "React Native" at bounding box center [197, 216] width 37 height 19
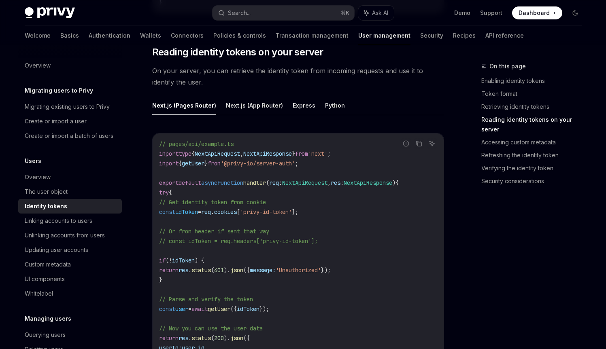
scroll to position [1087, 0]
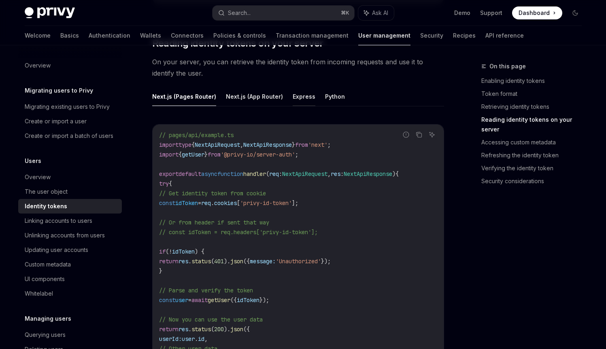
click at [302, 99] on button "Express" at bounding box center [304, 96] width 23 height 19
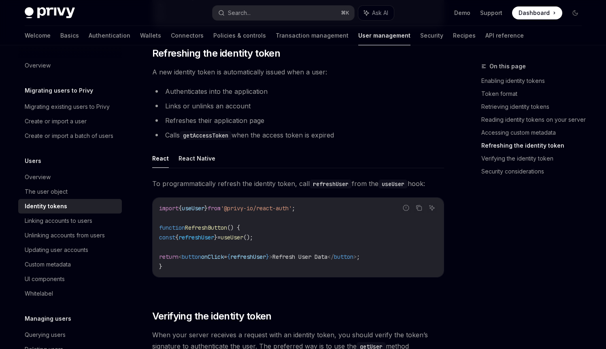
scroll to position [1973, 0]
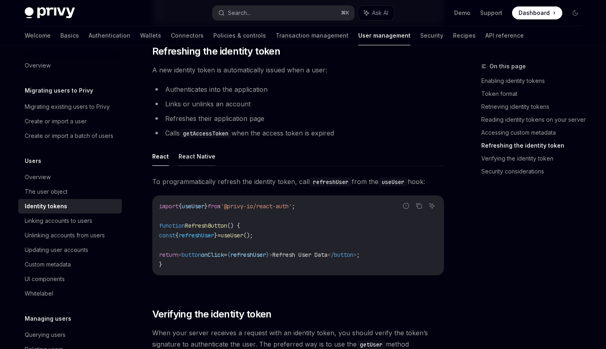
click at [197, 161] on button "React Native" at bounding box center [197, 156] width 37 height 19
type textarea "*"
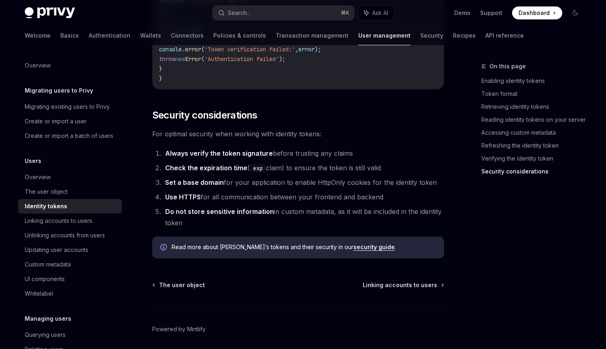
scroll to position [2797, 0]
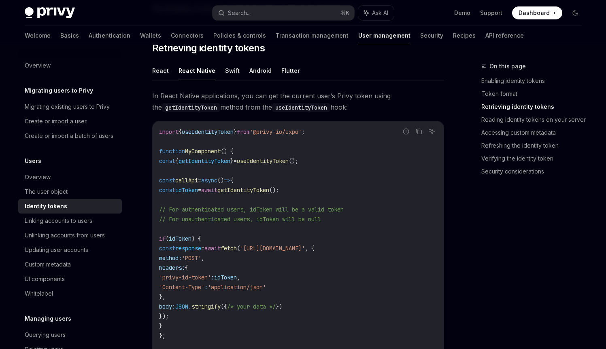
scroll to position [703, 0]
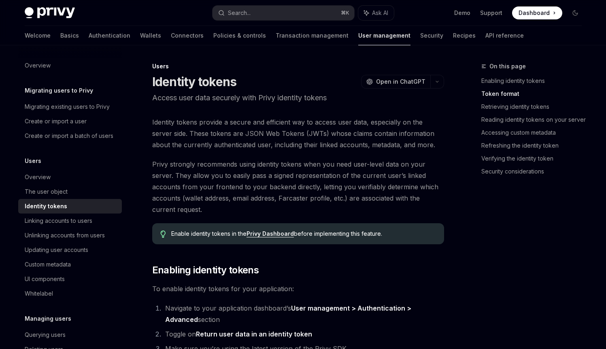
scroll to position [550, 0]
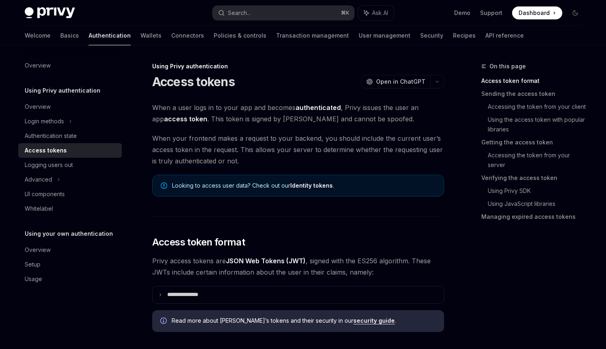
click at [209, 110] on span "When a user logs in to your app and becomes authenticated , Privy issues the us…" at bounding box center [298, 113] width 292 height 23
drag, startPoint x: 209, startPoint y: 110, endPoint x: 228, endPoint y: 108, distance: 19.5
click at [228, 108] on span "When a user logs in to your app and becomes authenticated , Privy issues the us…" at bounding box center [298, 113] width 292 height 23
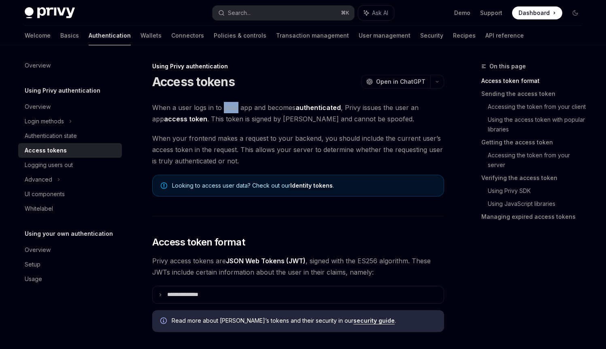
click at [219, 143] on span "When your frontend makes a request to your backend, you should include the curr…" at bounding box center [298, 150] width 292 height 34
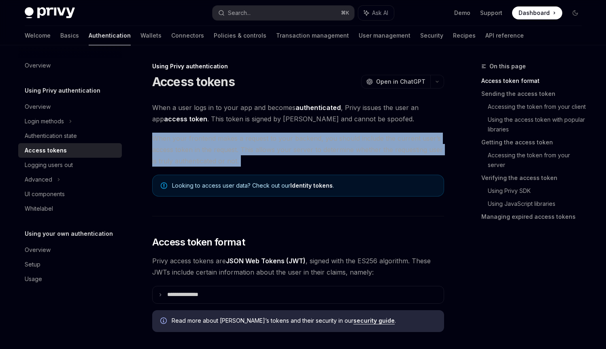
click at [219, 143] on span "When your frontend makes a request to your backend, you should include the curr…" at bounding box center [298, 150] width 292 height 34
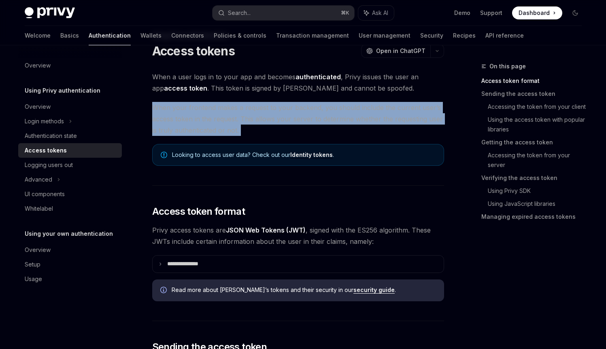
scroll to position [52, 0]
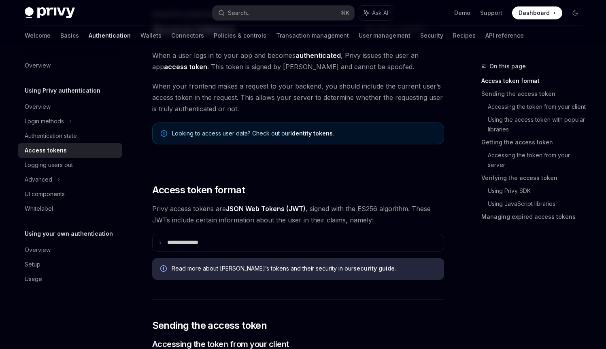
click at [205, 210] on span "Privy access tokens are JSON Web Tokens (JWT) , signed with the ES256 algorithm…" at bounding box center [298, 214] width 292 height 23
click at [209, 221] on span "Privy access tokens are JSON Web Tokens (JWT) , signed with the ES256 algorithm…" at bounding box center [298, 214] width 292 height 23
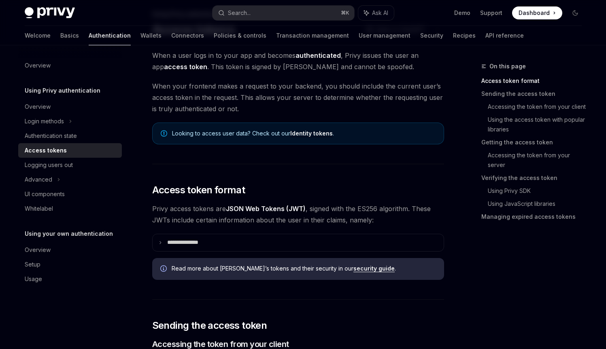
click at [237, 223] on span "Privy access tokens are JSON Web Tokens (JWT) , signed with the ES256 algorithm…" at bounding box center [298, 214] width 292 height 23
drag, startPoint x: 237, startPoint y: 223, endPoint x: 340, endPoint y: 223, distance: 103.3
click at [340, 223] on span "Privy access tokens are JSON Web Tokens (JWT) , signed with the ES256 algorithm…" at bounding box center [298, 214] width 292 height 23
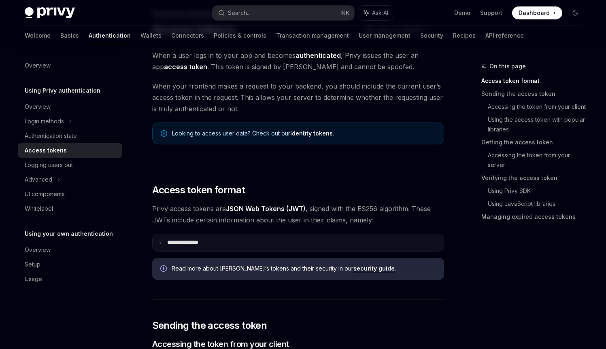
click at [175, 241] on p "**********" at bounding box center [189, 242] width 44 height 7
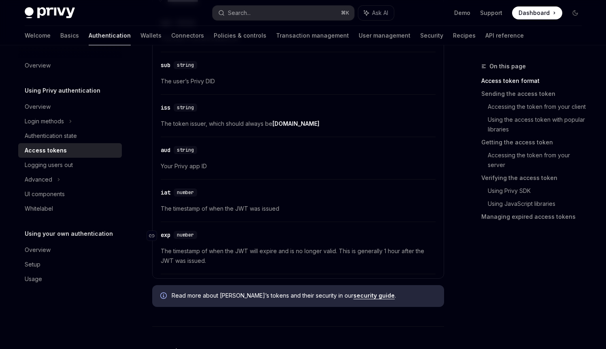
scroll to position [447, 0]
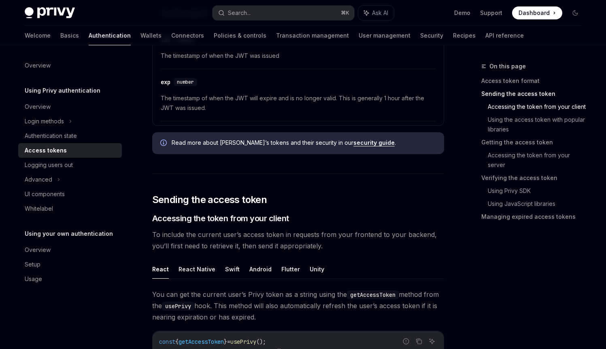
click at [190, 232] on span "To include the current user’s access token in requests from your frontend to yo…" at bounding box center [298, 240] width 292 height 23
drag, startPoint x: 190, startPoint y: 232, endPoint x: 204, endPoint y: 235, distance: 14.5
click at [204, 235] on span "To include the current user’s access token in requests from your frontend to yo…" at bounding box center [298, 240] width 292 height 23
drag, startPoint x: 204, startPoint y: 235, endPoint x: 192, endPoint y: 236, distance: 11.8
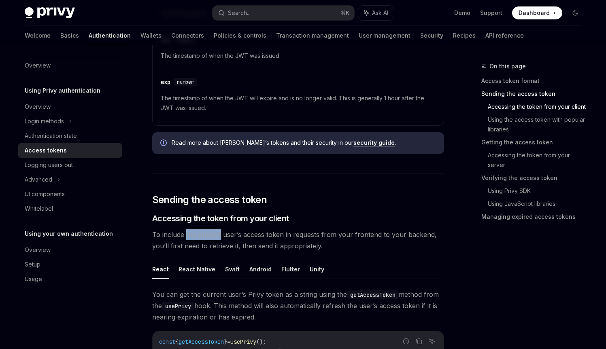
click at [192, 236] on span "To include the current user’s access token in requests from your frontend to yo…" at bounding box center [298, 240] width 292 height 23
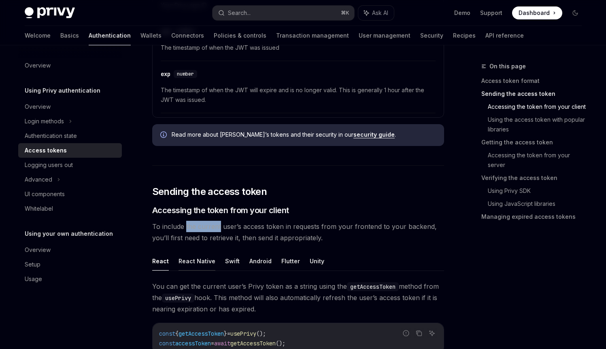
click at [191, 261] on button "React Native" at bounding box center [197, 261] width 37 height 19
type textarea "*"
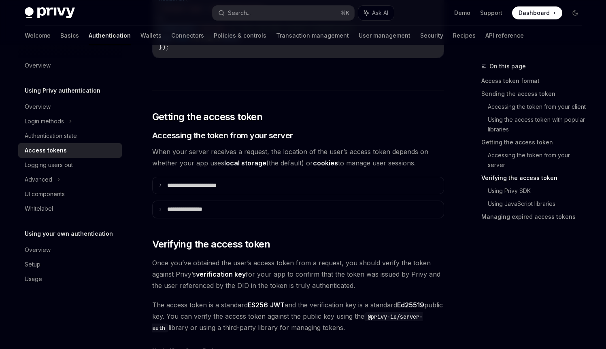
scroll to position [1187, 0]
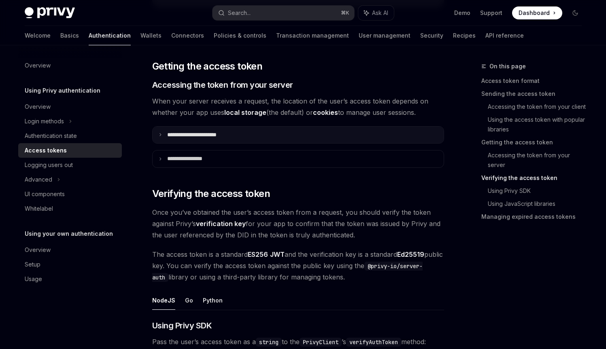
click at [162, 133] on icon at bounding box center [160, 135] width 4 height 4
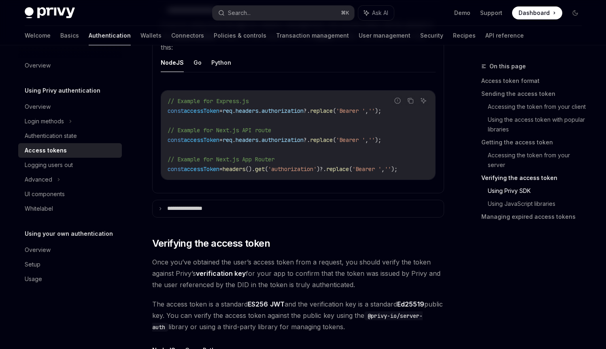
scroll to position [1345, 0]
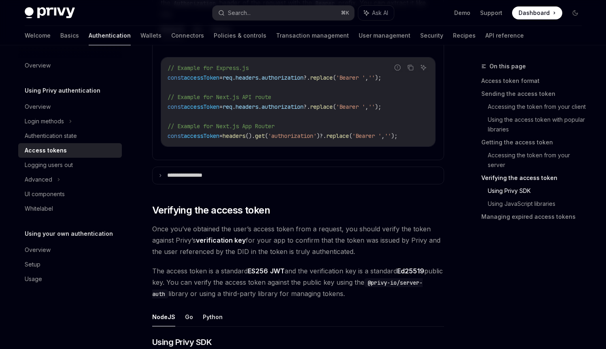
click at [177, 226] on span "Once you’ve obtained the user’s access token from a request, you should verify …" at bounding box center [298, 241] width 292 height 34
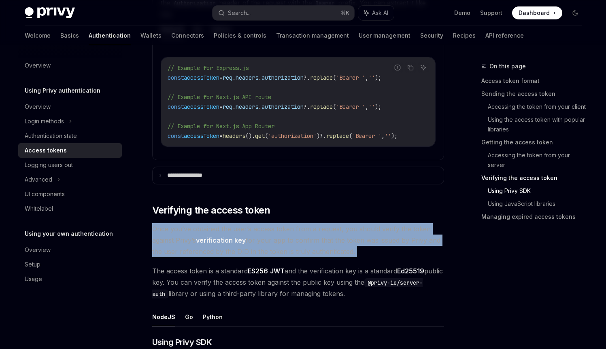
click at [177, 226] on span "Once you’ve obtained the user’s access token from a request, you should verify …" at bounding box center [298, 241] width 292 height 34
click at [179, 231] on span "Once you’ve obtained the user’s access token from a request, you should verify …" at bounding box center [298, 241] width 292 height 34
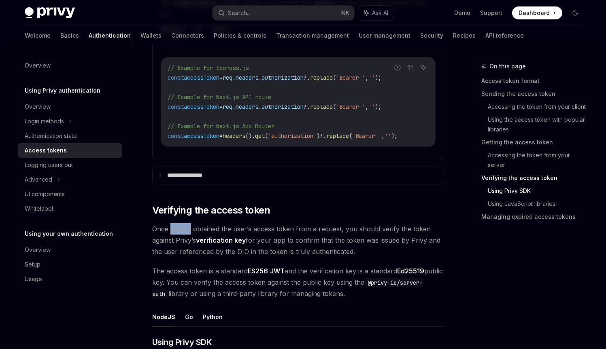
click at [179, 231] on span "Once you’ve obtained the user’s access token from a request, you should verify …" at bounding box center [298, 241] width 292 height 34
click at [177, 244] on span "Once you’ve obtained the user’s access token from a request, you should verify …" at bounding box center [298, 241] width 292 height 34
drag, startPoint x: 177, startPoint y: 244, endPoint x: 213, endPoint y: 242, distance: 36.9
click at [213, 242] on span "Once you’ve obtained the user’s access token from a request, you should verify …" at bounding box center [298, 241] width 292 height 34
click at [230, 233] on span "Once you’ve obtained the user’s access token from a request, you should verify …" at bounding box center [298, 241] width 292 height 34
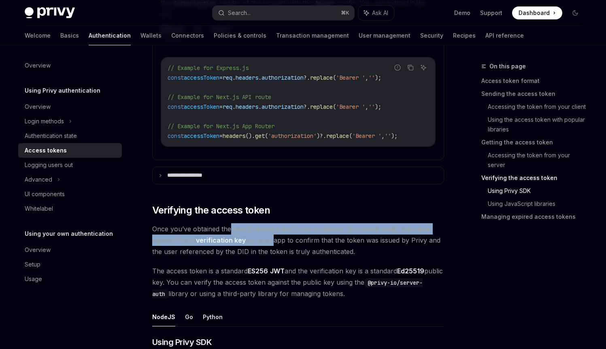
drag, startPoint x: 230, startPoint y: 233, endPoint x: 260, endPoint y: 244, distance: 32.7
click at [260, 244] on span "Once you’ve obtained the user’s access token from a request, you should verify …" at bounding box center [298, 241] width 292 height 34
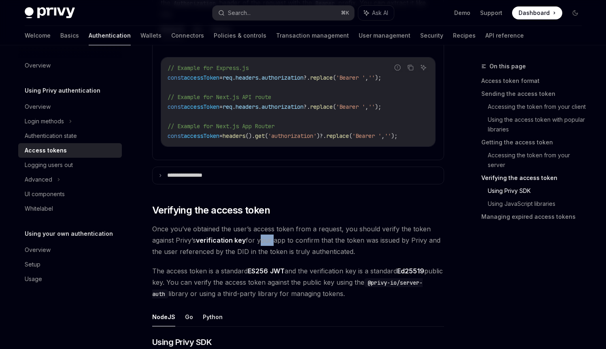
click at [260, 244] on span "Once you’ve obtained the user’s access token from a request, you should verify …" at bounding box center [298, 241] width 292 height 34
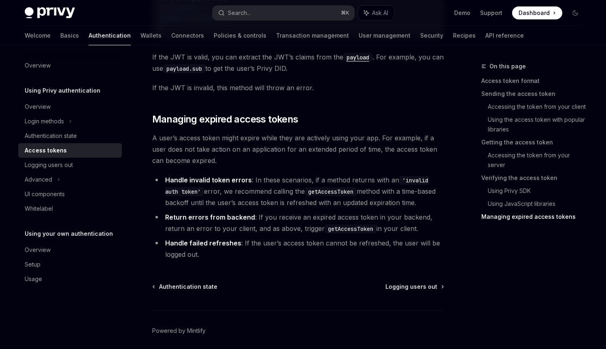
scroll to position [2437, 0]
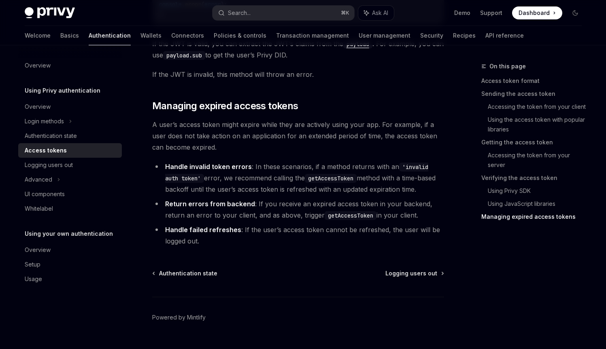
click at [270, 128] on span "A user’s access token might expire while they are actively using your app. For …" at bounding box center [298, 136] width 292 height 34
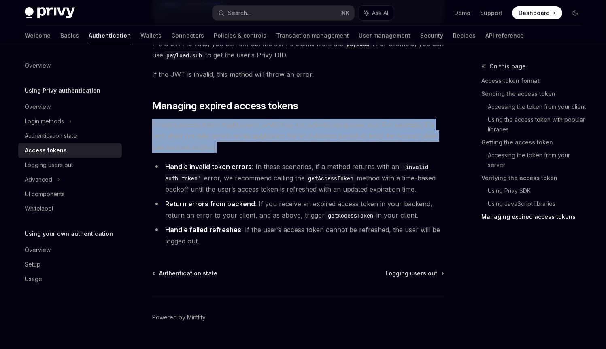
click at [270, 128] on span "A user’s access token might expire while they are actively using your app. For …" at bounding box center [298, 136] width 292 height 34
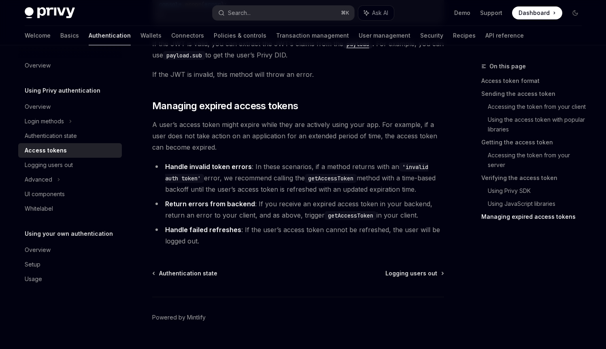
click at [251, 168] on li "Handle invalid token errors : In these scenarios, if a method returns with an '…" at bounding box center [298, 178] width 292 height 34
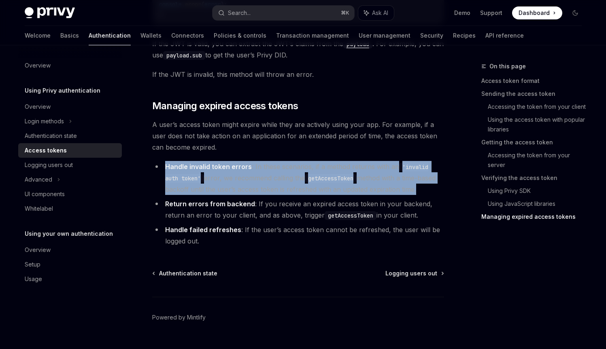
click at [251, 168] on li "Handle invalid token errors : In these scenarios, if a method returns with an '…" at bounding box center [298, 178] width 292 height 34
click at [246, 187] on li "Handle invalid token errors : In these scenarios, if a method returns with an '…" at bounding box center [298, 178] width 292 height 34
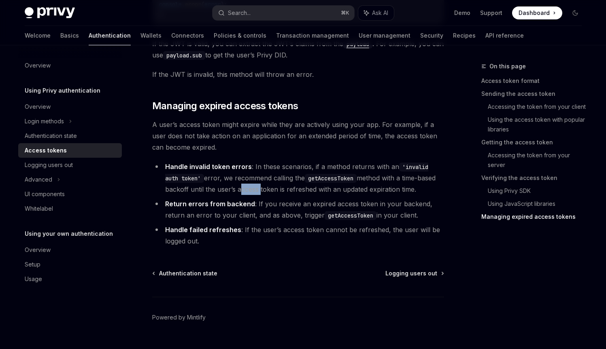
click at [246, 187] on li "Handle invalid token errors : In these scenarios, if a method returns with an '…" at bounding box center [298, 178] width 292 height 34
click at [215, 247] on li "Handle failed refreshes : If the user’s access token cannot be refreshed, the u…" at bounding box center [298, 235] width 292 height 23
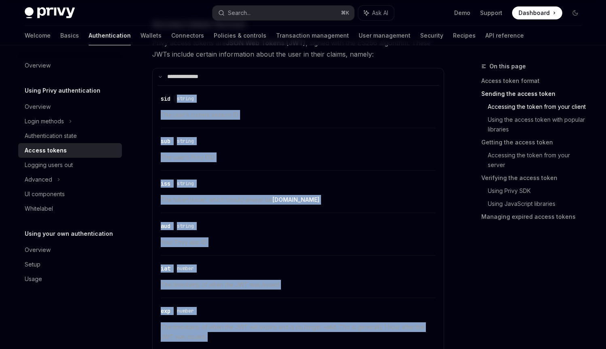
scroll to position [0, 0]
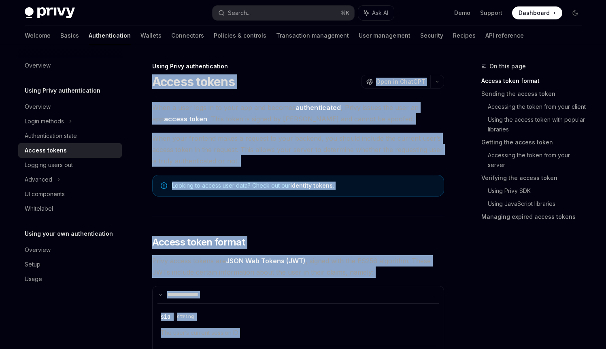
drag, startPoint x: 215, startPoint y: 249, endPoint x: 174, endPoint y: 84, distance: 169.8
copy div "**********"
